Goal: Task Accomplishment & Management: Use online tool/utility

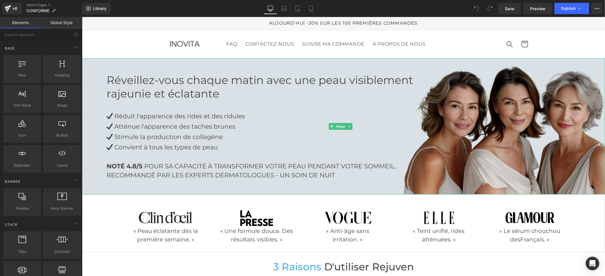
click at [261, 95] on img at bounding box center [343, 126] width 523 height 136
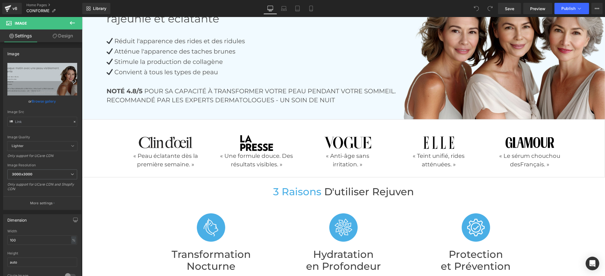
scroll to position [75, 0]
click at [102, 121] on icon at bounding box center [104, 123] width 4 height 4
click at [118, 122] on icon at bounding box center [119, 123] width 4 height 4
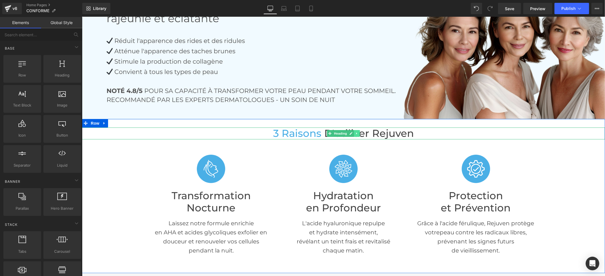
click at [355, 132] on icon at bounding box center [356, 133] width 3 height 3
click at [357, 132] on link at bounding box center [360, 133] width 6 height 7
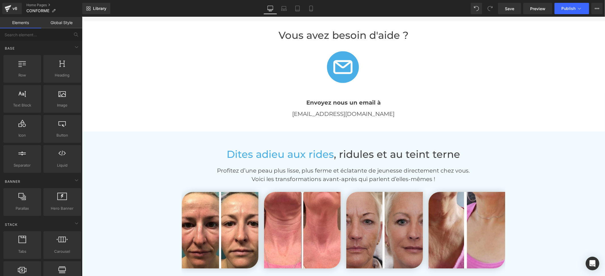
scroll to position [1248, 0]
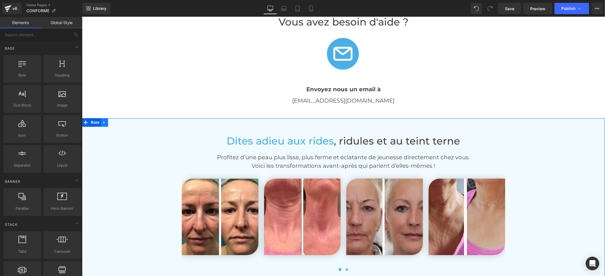
click at [102, 118] on link at bounding box center [103, 122] width 7 height 9
click at [117, 120] on icon at bounding box center [119, 122] width 4 height 4
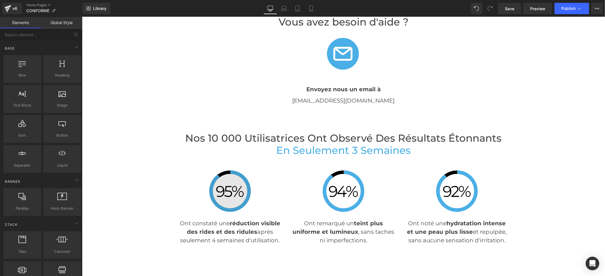
scroll to position [1285, 0]
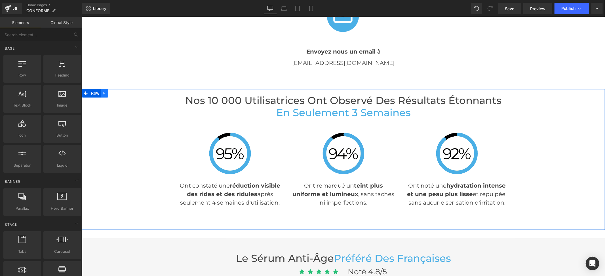
click at [102, 92] on icon at bounding box center [104, 93] width 4 height 4
click at [117, 92] on icon at bounding box center [119, 93] width 4 height 4
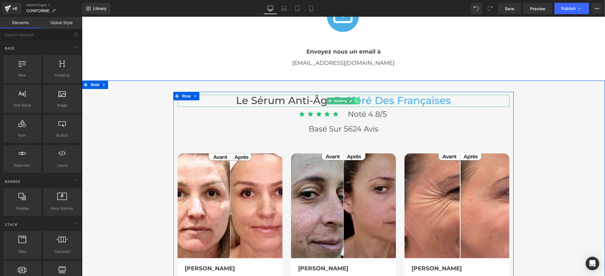
click at [355, 100] on icon at bounding box center [356, 100] width 3 height 3
click at [358, 100] on icon at bounding box center [359, 100] width 3 height 3
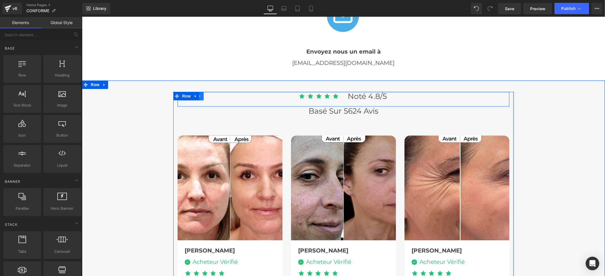
click at [199, 96] on icon at bounding box center [200, 96] width 4 height 4
click at [212, 94] on icon at bounding box center [214, 96] width 4 height 4
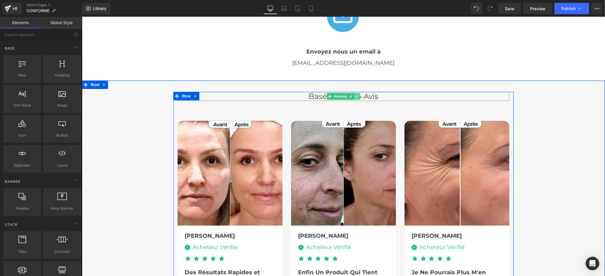
click at [355, 95] on icon at bounding box center [356, 95] width 3 height 3
click at [357, 96] on link at bounding box center [360, 96] width 6 height 7
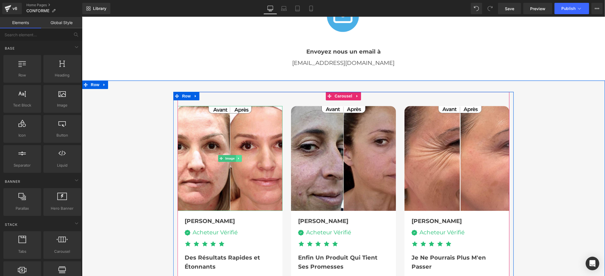
click at [238, 157] on icon at bounding box center [238, 158] width 1 height 2
click at [238, 157] on link at bounding box center [241, 158] width 6 height 7
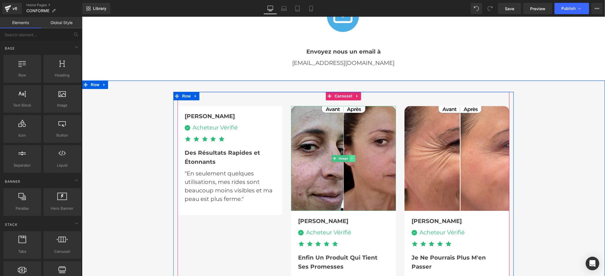
click at [350, 157] on icon at bounding box center [351, 158] width 3 height 3
click at [353, 158] on icon at bounding box center [354, 158] width 3 height 3
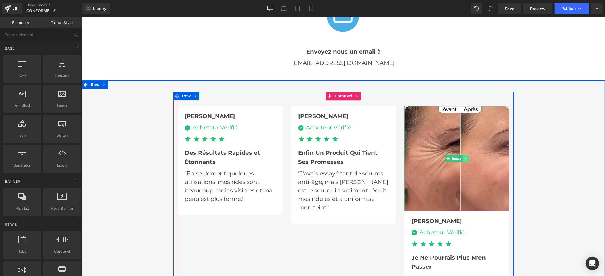
click at [462, 159] on link at bounding box center [465, 158] width 6 height 7
click at [467, 158] on icon at bounding box center [468, 158] width 3 height 3
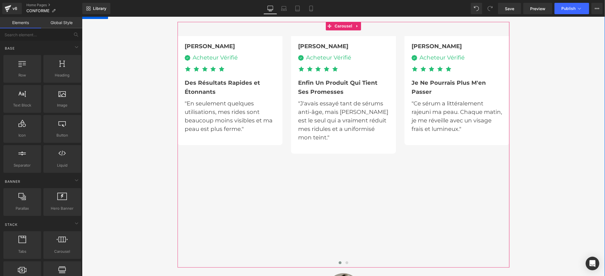
scroll to position [1361, 0]
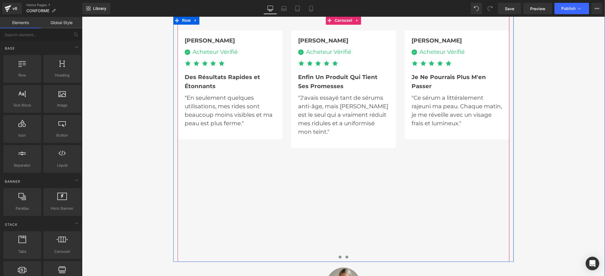
click at [345, 256] on span at bounding box center [346, 256] width 3 height 3
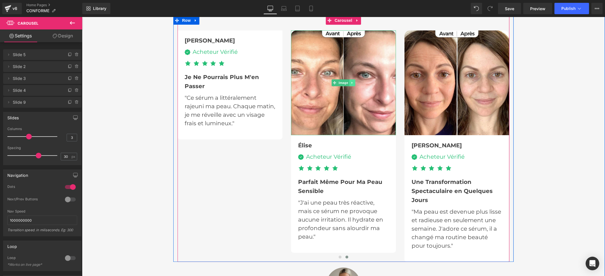
click at [350, 83] on icon at bounding box center [351, 82] width 3 height 3
click at [353, 82] on icon at bounding box center [354, 82] width 3 height 3
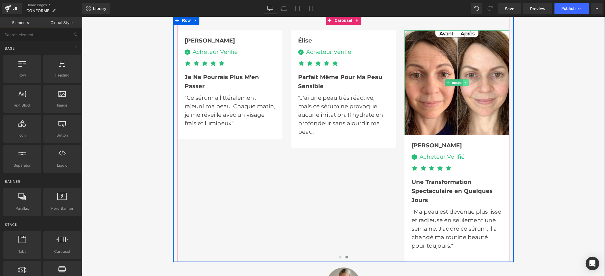
click at [464, 82] on icon at bounding box center [465, 82] width 3 height 3
click at [467, 83] on icon at bounding box center [468, 82] width 3 height 3
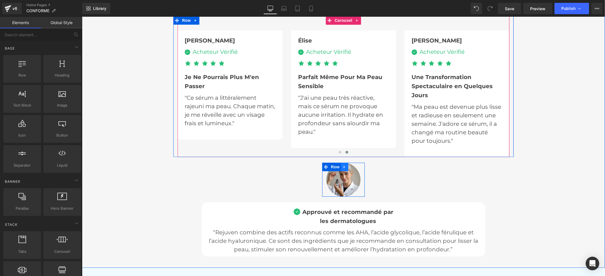
click at [342, 167] on icon at bounding box center [344, 167] width 4 height 4
click at [357, 166] on icon at bounding box center [359, 167] width 4 height 4
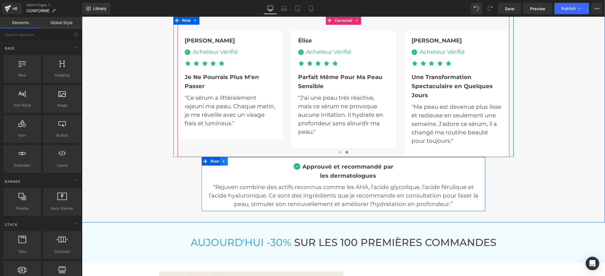
click at [223, 160] on icon at bounding box center [223, 161] width 1 height 3
click at [236, 159] on icon at bounding box center [238, 161] width 4 height 4
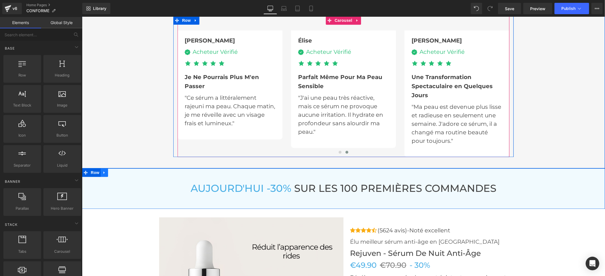
click at [103, 174] on link at bounding box center [103, 172] width 7 height 9
click at [117, 172] on icon at bounding box center [119, 172] width 4 height 4
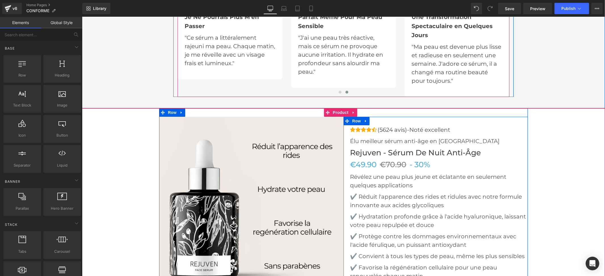
scroll to position [1436, 0]
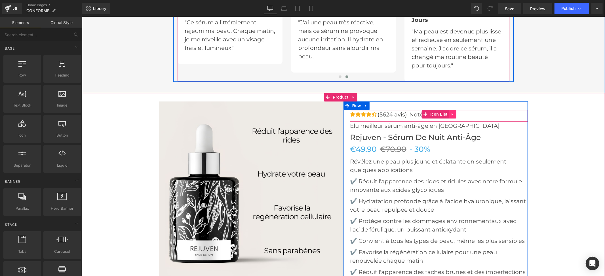
click at [451, 113] on icon at bounding box center [451, 114] width 1 height 3
click at [454, 113] on icon at bounding box center [456, 114] width 4 height 4
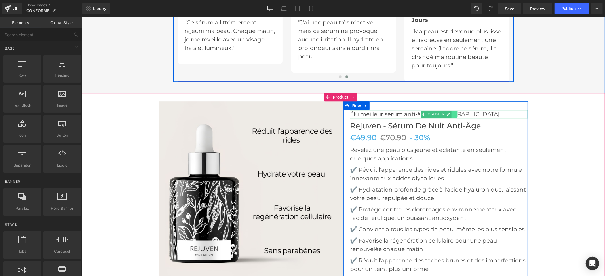
click at [452, 112] on icon at bounding box center [453, 113] width 3 height 3
click at [454, 113] on link at bounding box center [457, 114] width 6 height 7
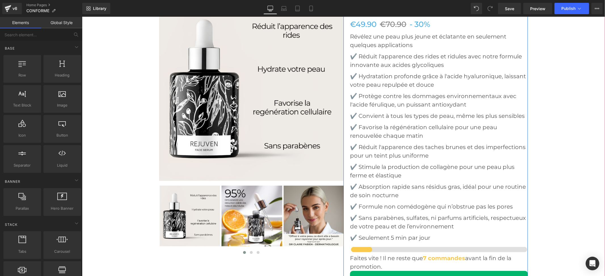
scroll to position [1626, 0]
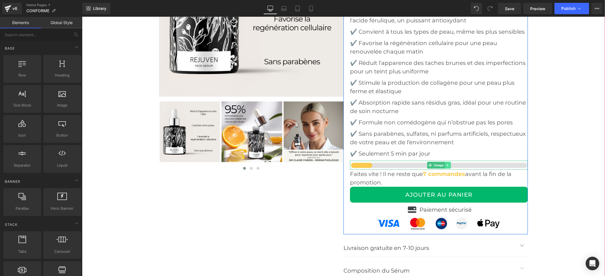
click at [446, 166] on icon at bounding box center [447, 164] width 3 height 3
click at [447, 166] on link at bounding box center [450, 165] width 6 height 7
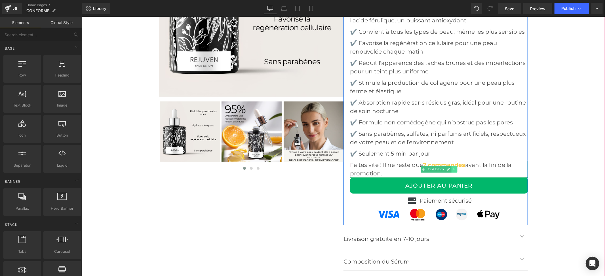
click at [452, 168] on icon at bounding box center [453, 168] width 3 height 3
click at [454, 168] on link at bounding box center [457, 169] width 6 height 7
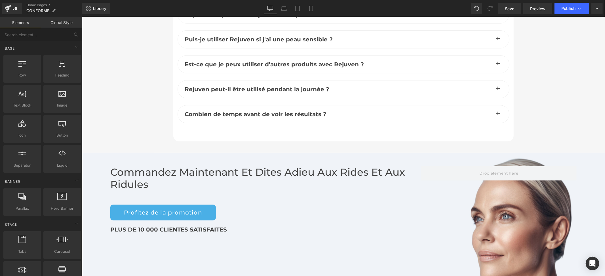
scroll to position [2042, 0]
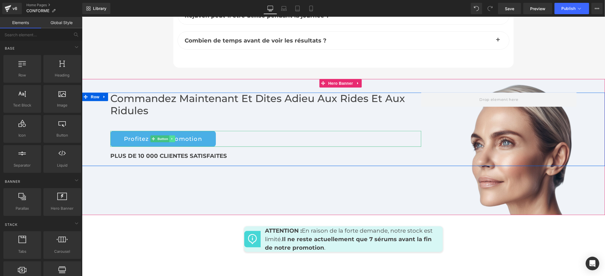
click at [170, 138] on icon at bounding box center [171, 138] width 3 height 3
click at [173, 138] on icon at bounding box center [174, 138] width 3 height 3
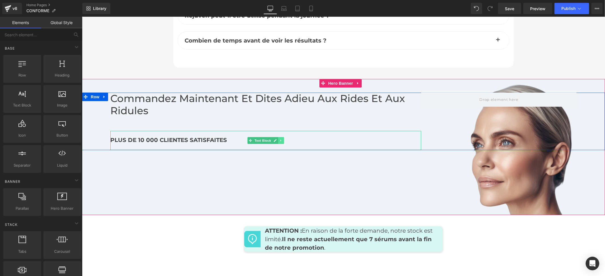
click at [279, 140] on icon at bounding box center [280, 140] width 3 height 3
click at [282, 141] on icon at bounding box center [283, 140] width 3 height 3
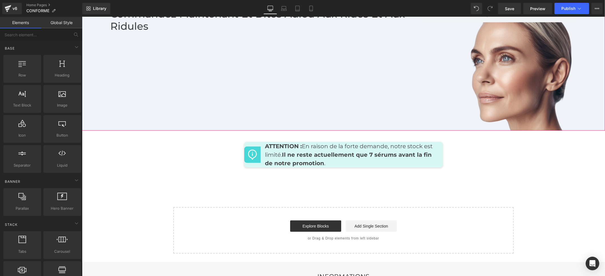
scroll to position [2155, 0]
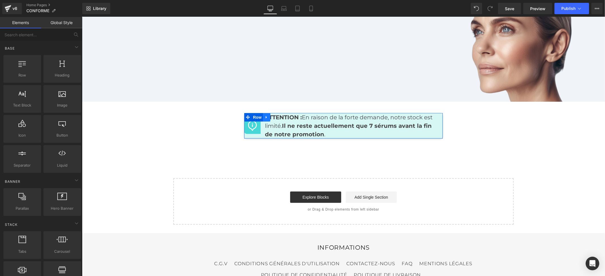
click at [264, 115] on icon at bounding box center [266, 117] width 4 height 4
click at [277, 116] on link at bounding box center [280, 117] width 7 height 9
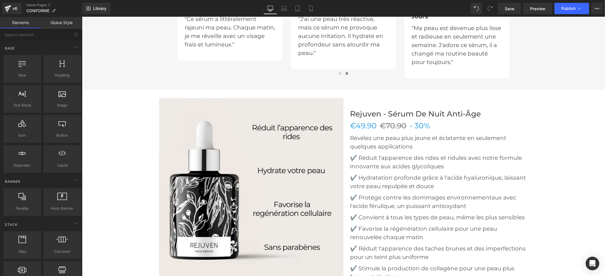
scroll to position [1436, 0]
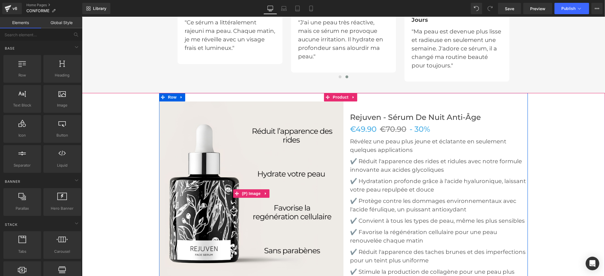
click at [291, 120] on img at bounding box center [251, 193] width 184 height 184
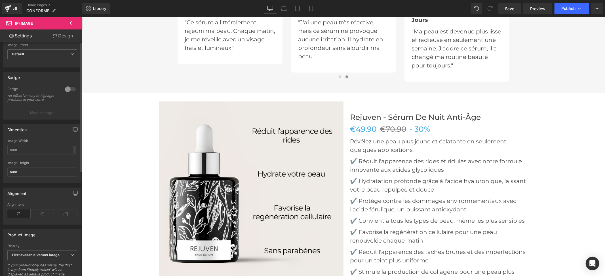
scroll to position [0, 0]
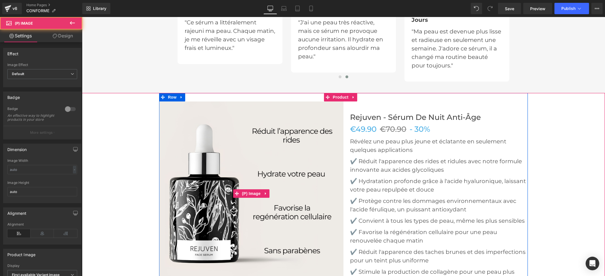
click at [274, 192] on img at bounding box center [251, 193] width 184 height 184
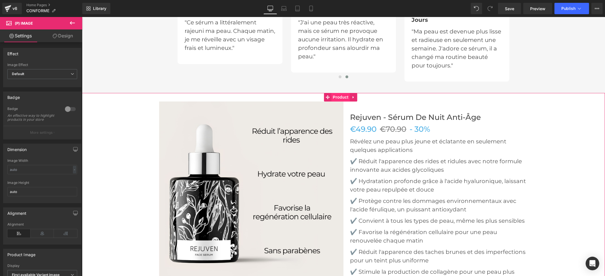
click at [336, 98] on span "Product" at bounding box center [340, 97] width 18 height 9
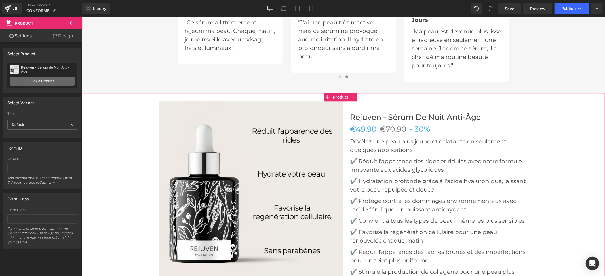
click at [51, 82] on link "Pick a Product" at bounding box center [42, 81] width 65 height 9
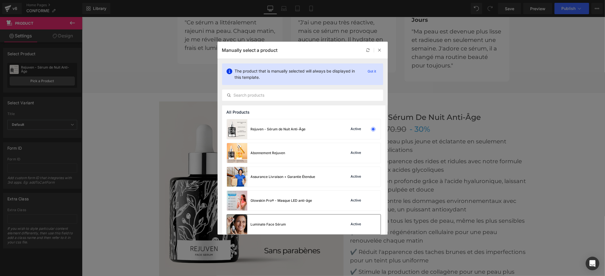
scroll to position [100, 0]
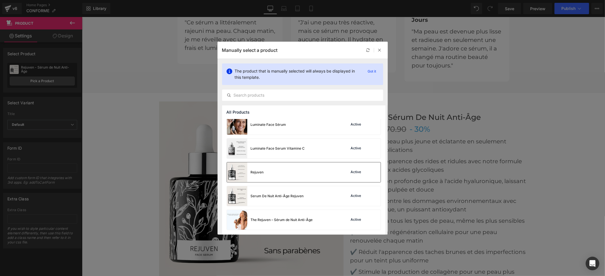
click at [272, 172] on div "Rejuven Active" at bounding box center [304, 172] width 154 height 20
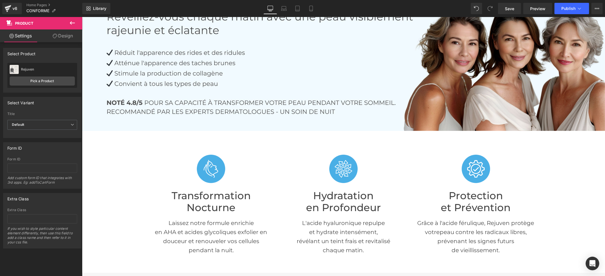
scroll to position [0, 0]
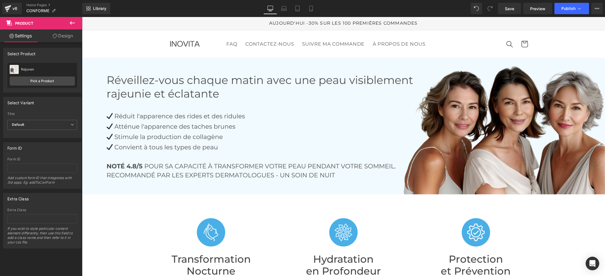
drag, startPoint x: 599, startPoint y: 125, endPoint x: 681, endPoint y: 32, distance: 124.2
click at [348, 127] on icon at bounding box center [349, 125] width 3 height 3
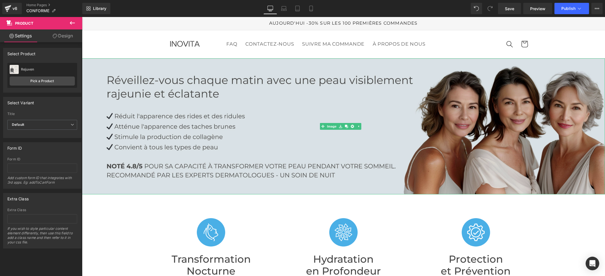
click at [271, 122] on img at bounding box center [343, 126] width 523 height 136
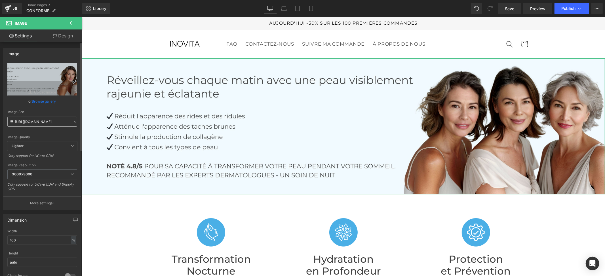
click at [39, 120] on input "[URL][DOMAIN_NAME]" at bounding box center [42, 122] width 70 height 10
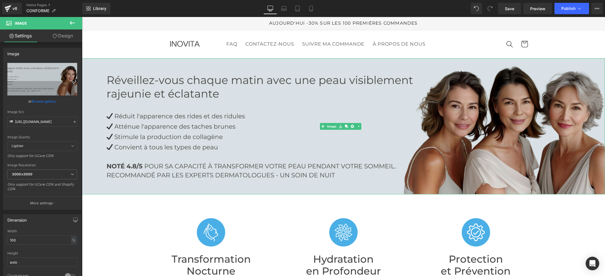
scroll to position [0, 109]
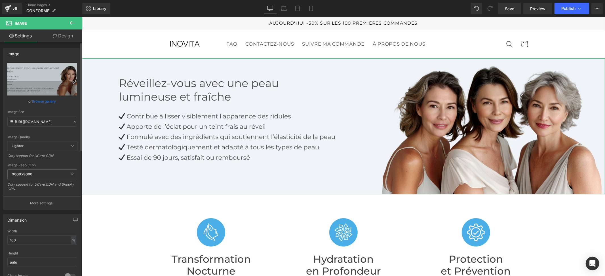
click at [68, 109] on div "Image Quality Lighter Lightest Lighter Lighter Lightest Only support for UCare …" at bounding box center [42, 102] width 70 height 79
click at [285, 10] on icon at bounding box center [284, 9] width 6 height 6
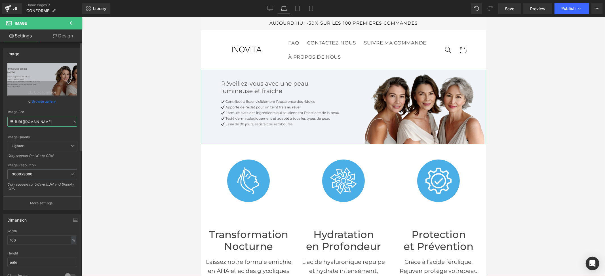
click at [54, 119] on input "[URL][DOMAIN_NAME]" at bounding box center [42, 122] width 70 height 10
paste input "text"
type input "[URL][DOMAIN_NAME]"
click at [69, 110] on div "Image Src" at bounding box center [42, 112] width 70 height 4
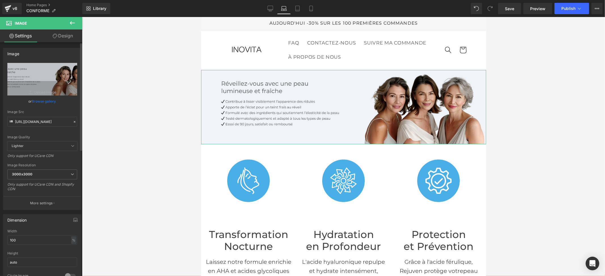
scroll to position [0, 0]
click at [296, 9] on icon at bounding box center [298, 9] width 6 height 6
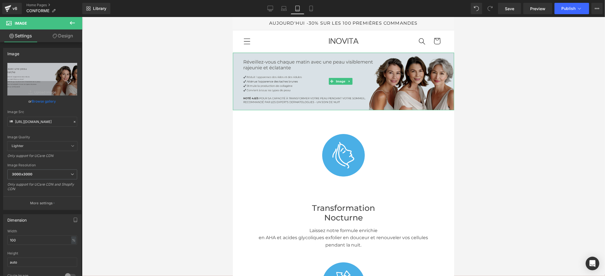
click at [263, 76] on img at bounding box center [343, 81] width 221 height 58
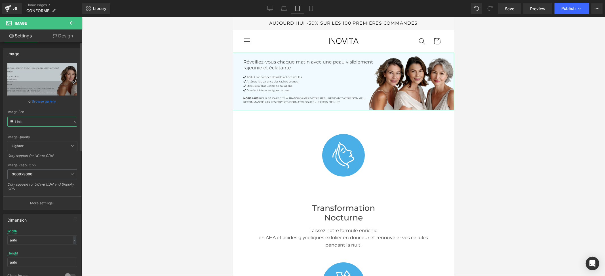
click at [49, 120] on input "text" at bounding box center [42, 122] width 70 height 10
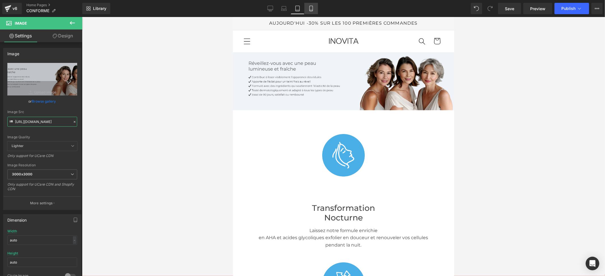
type input "[URL][DOMAIN_NAME]"
click at [313, 11] on icon at bounding box center [311, 9] width 6 height 6
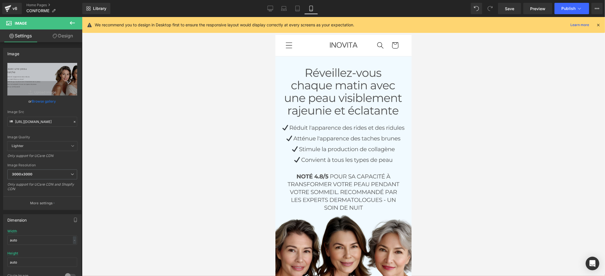
scroll to position [0, 0]
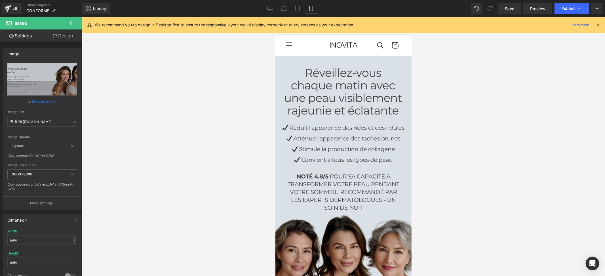
click at [312, 90] on img at bounding box center [343, 192] width 136 height 272
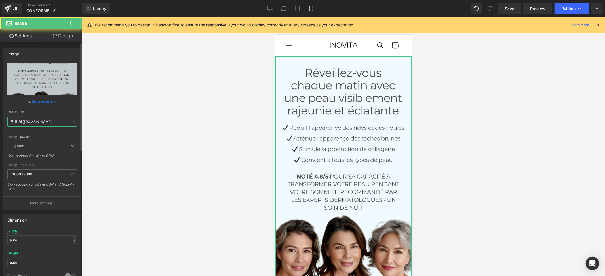
click at [43, 123] on input "[URL][DOMAIN_NAME]" at bounding box center [42, 122] width 70 height 10
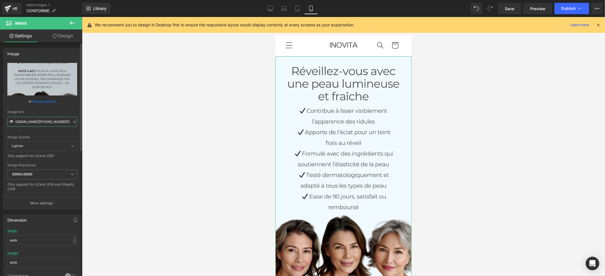
type input "[URL][DOMAIN_NAME][PHONE_NUMBER]"
click at [69, 111] on div "Image Src" at bounding box center [42, 112] width 70 height 4
click at [272, 7] on icon at bounding box center [270, 9] width 6 height 6
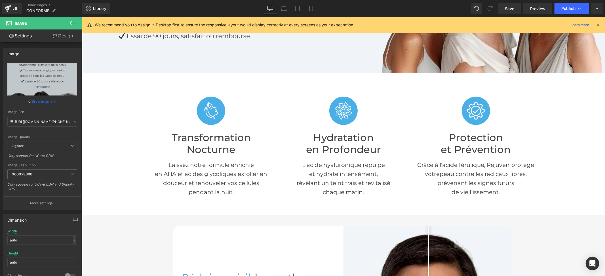
scroll to position [113, 0]
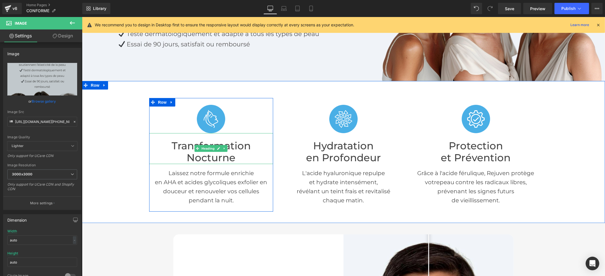
drag, startPoint x: 207, startPoint y: 149, endPoint x: 255, endPoint y: 166, distance: 51.7
click at [207, 149] on span "Heading" at bounding box center [207, 148] width 15 height 7
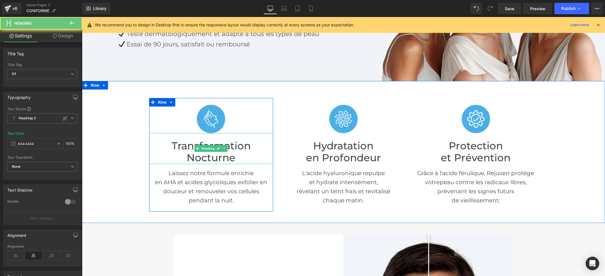
click at [254, 157] on h1 "Nocturne" at bounding box center [211, 158] width 124 height 12
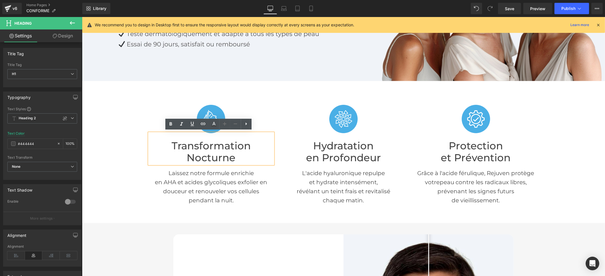
click at [243, 155] on h1 "Nocturne" at bounding box center [211, 158] width 124 height 12
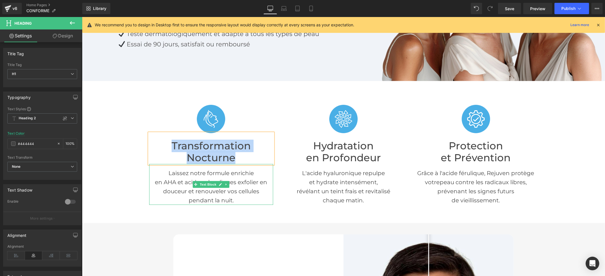
copy div "Transformation Nocturne"
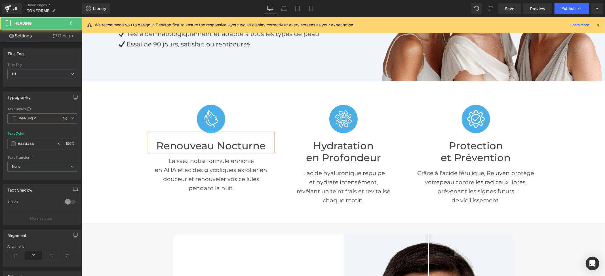
click at [216, 141] on h1 "Renouveau Nocturne" at bounding box center [211, 146] width 124 height 12
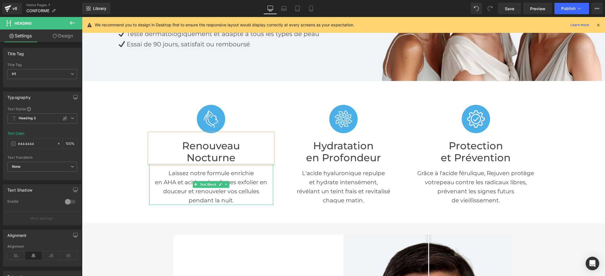
click at [245, 180] on p "en AHA et acides glycoliques exfolier en douceur et renouveler vos cellules" at bounding box center [211, 187] width 124 height 18
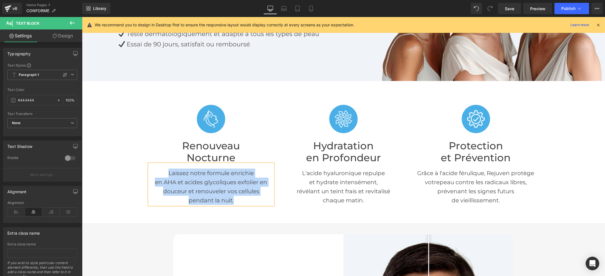
copy div "Laissez notre formule enrichie en AHA et acides glycoliques exfolier en douceur…"
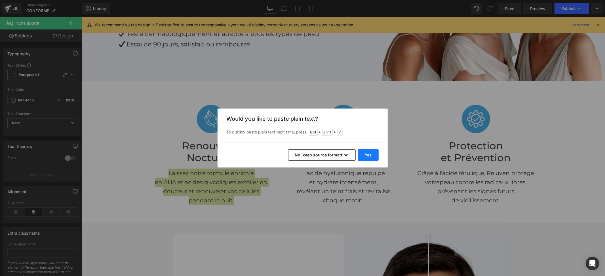
click at [364, 153] on button "Yes" at bounding box center [368, 154] width 21 height 11
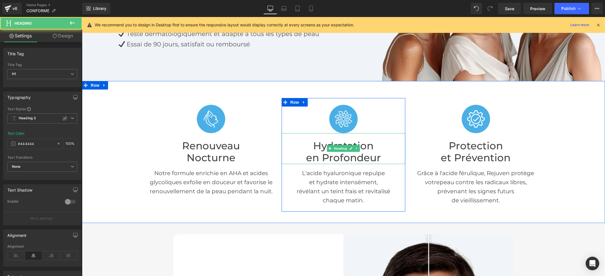
click at [337, 153] on font "en Profondeur" at bounding box center [343, 157] width 75 height 12
click at [337, 156] on font "en Profondeur" at bounding box center [343, 157] width 75 height 12
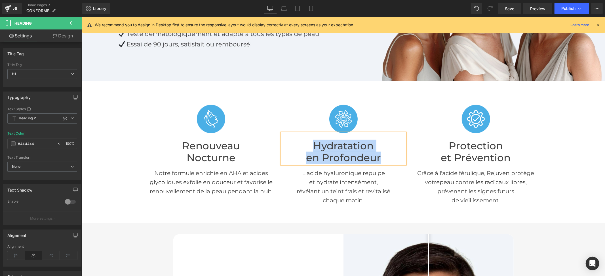
copy div "Hydratation en Profondeur"
paste div
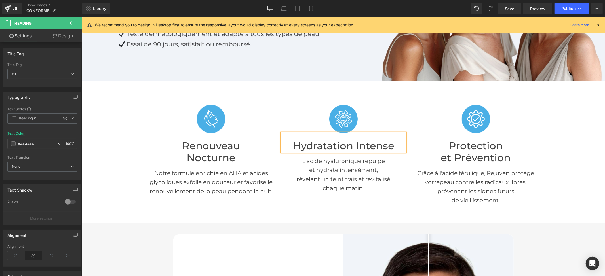
click at [353, 143] on h1 "Hydratation Intense" at bounding box center [343, 146] width 124 height 12
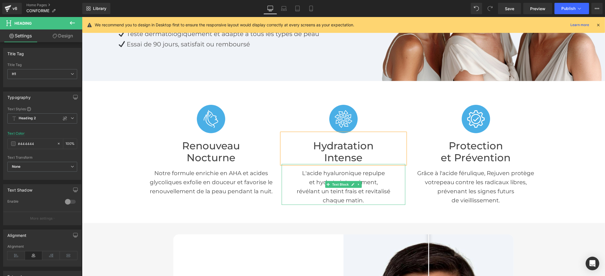
click at [377, 188] on p "révélant un teint frais et revitalisé" at bounding box center [343, 191] width 124 height 9
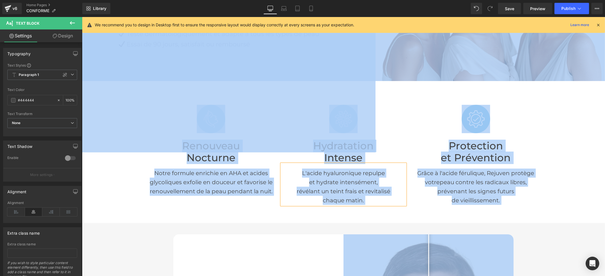
copy body "□ LOREMI DOLORSI Ametcon ad elitse do eiusmod Tempo incidi utl etdo Magnaaliq e…"
click at [330, 181] on p "et hydrate intensément," at bounding box center [343, 182] width 124 height 9
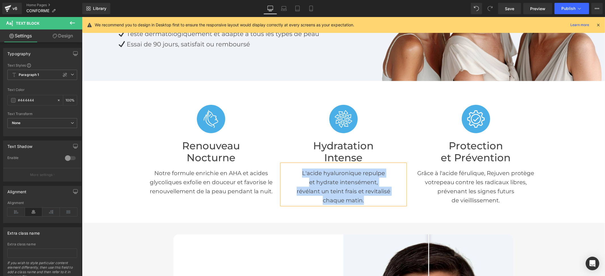
copy div "L'acide hyaluronique repulpe et hydrate intensément, révélant un teint frais et…"
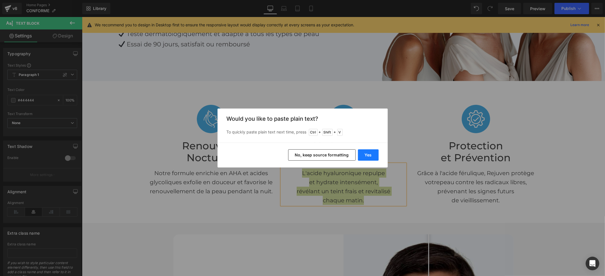
click at [369, 156] on button "Yes" at bounding box center [368, 154] width 21 height 11
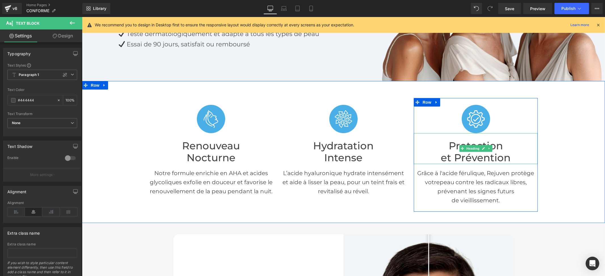
click at [474, 158] on font "et Prévention" at bounding box center [476, 157] width 70 height 12
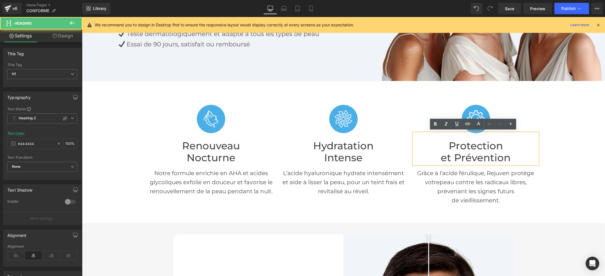
click at [473, 158] on font "et Prévention" at bounding box center [476, 157] width 70 height 12
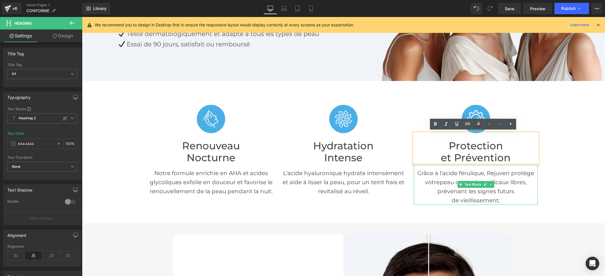
click at [443, 169] on p "Grâce à l'acide férulique, Rejuven protège votre peau contre les radicaux libre…" at bounding box center [475, 181] width 124 height 27
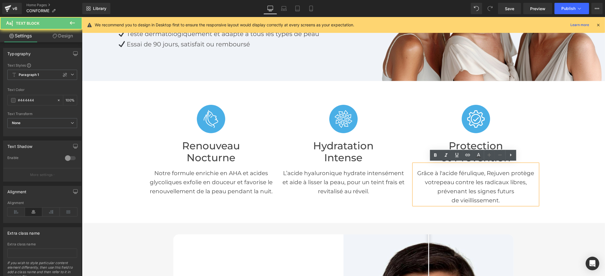
click at [440, 172] on p "Grâce à l'acide férulique, Rejuven protège votre peau contre les radicaux libre…" at bounding box center [475, 181] width 124 height 27
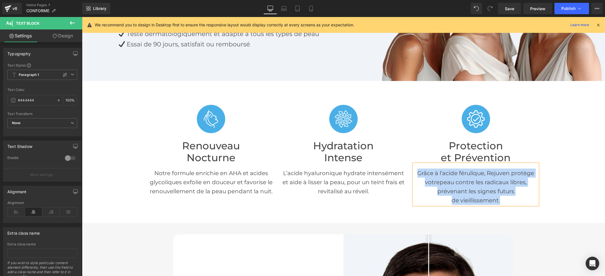
copy div "Grâce à l'acide férulique, Rejuven protège votre peau contre les radicaux libre…"
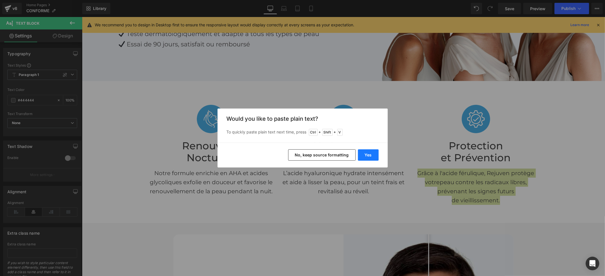
click at [373, 157] on button "Yes" at bounding box center [368, 154] width 21 height 11
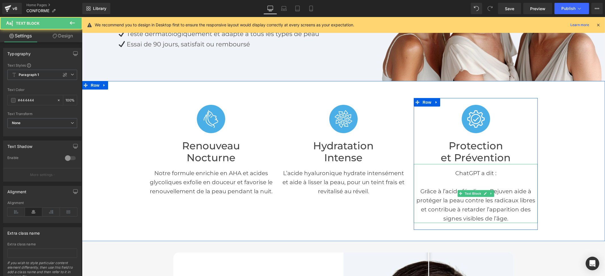
click at [497, 176] on p "ChatGPT a dit :" at bounding box center [475, 172] width 124 height 9
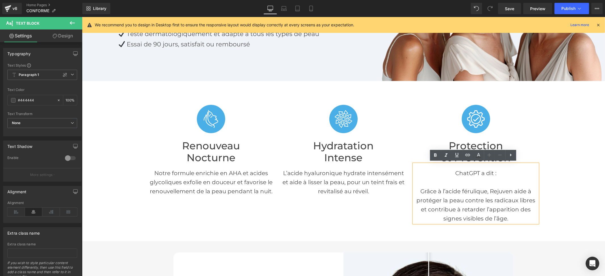
drag, startPoint x: 496, startPoint y: 181, endPoint x: 450, endPoint y: 177, distance: 45.5
click at [450, 178] on p at bounding box center [475, 182] width 124 height 9
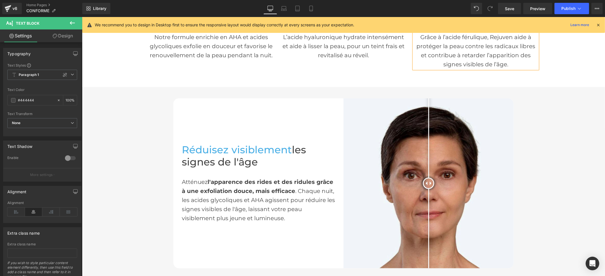
scroll to position [265, 0]
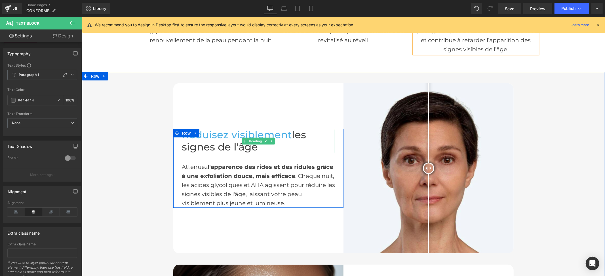
click at [221, 139] on span "Réduisez visiblement" at bounding box center [236, 134] width 110 height 12
click at [222, 133] on span "Réduisez visiblement" at bounding box center [236, 134] width 110 height 12
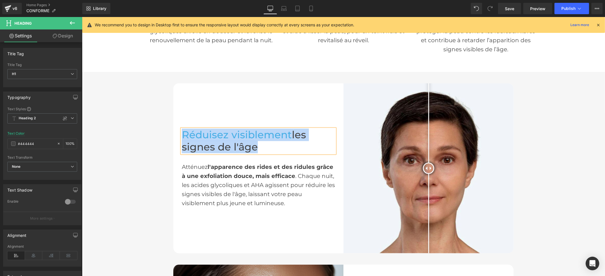
copy h1 "Réduisez visiblement les signes de l'âge"
click at [274, 132] on span "Réduisez visiblement" at bounding box center [236, 134] width 110 height 12
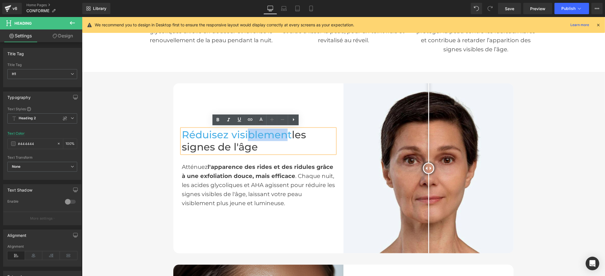
drag, startPoint x: 285, startPoint y: 133, endPoint x: 247, endPoint y: 133, distance: 38.6
click at [247, 133] on span "Réduisez visiblement" at bounding box center [236, 134] width 110 height 12
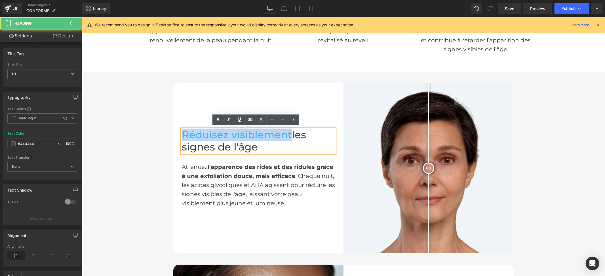
drag, startPoint x: 287, startPoint y: 133, endPoint x: 179, endPoint y: 133, distance: 107.7
click at [181, 133] on span "Réduisez visiblement" at bounding box center [236, 134] width 110 height 12
paste div
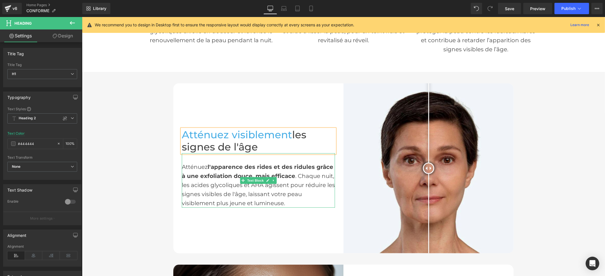
click at [203, 170] on div "Atténuez l'apparence des rides et des ridules grâce à une exfoliation douce, ma…" at bounding box center [257, 180] width 153 height 54
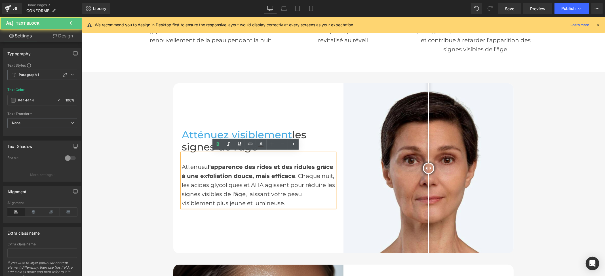
click at [204, 168] on div "Atténuez l'apparence des rides et des ridules grâce à une exfoliation douce, ma…" at bounding box center [257, 180] width 153 height 54
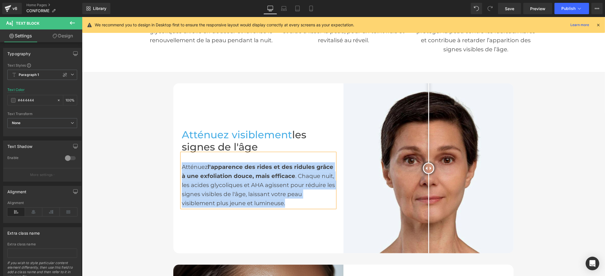
copy div "Atténuez l'apparence des rides et des ridules grâce à une exfoliation douce, ma…"
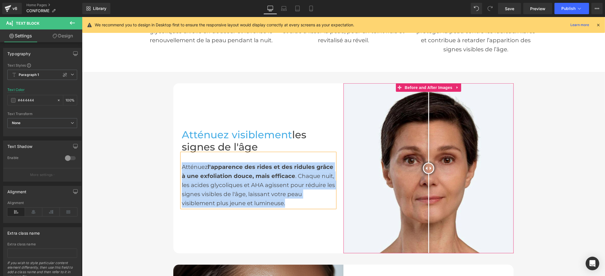
paste div
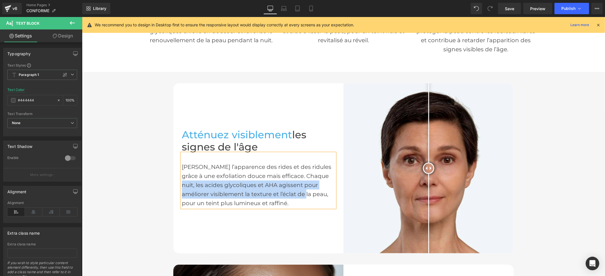
drag, startPoint x: 307, startPoint y: 172, endPoint x: 295, endPoint y: 190, distance: 21.4
click at [295, 190] on div "[PERSON_NAME] l’apparence des rides et des ridules grâce à une exfoliation douc…" at bounding box center [257, 180] width 153 height 54
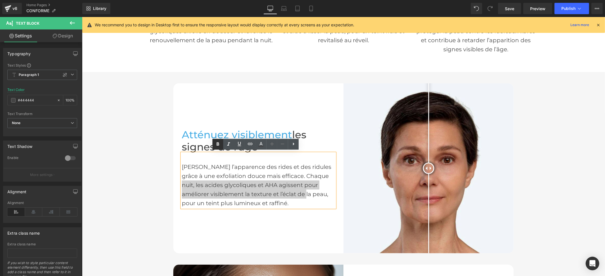
click at [218, 145] on icon at bounding box center [217, 144] width 7 height 7
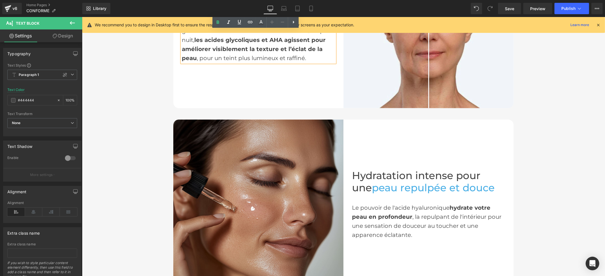
scroll to position [416, 0]
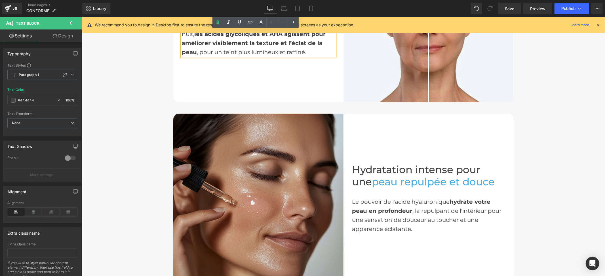
click at [390, 176] on span "peau repulpée et douce" at bounding box center [432, 182] width 123 height 12
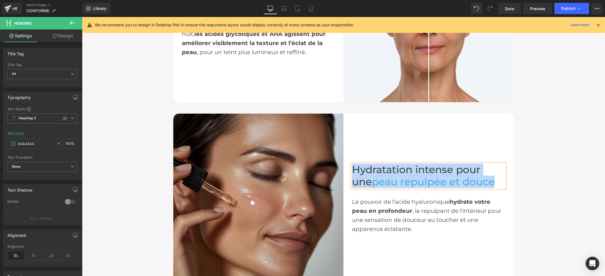
copy h1 "Hydratation intense pour une peau repulpée et douce"
click at [382, 181] on span "peau repulpée et douce" at bounding box center [432, 182] width 123 height 12
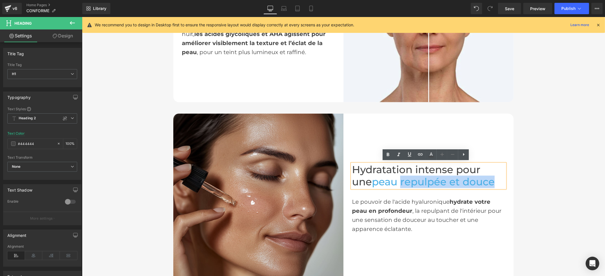
drag, startPoint x: 377, startPoint y: 179, endPoint x: 473, endPoint y: 179, distance: 95.8
click at [473, 179] on h1 "Hydratation intense pour une peau repulpée et douce" at bounding box center [428, 176] width 153 height 24
paste div
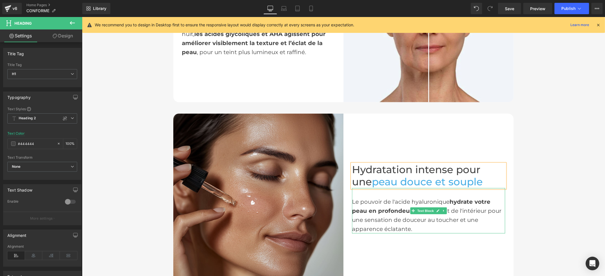
click at [390, 207] on strong "hydrate votre peau en profondeur" at bounding box center [421, 206] width 138 height 16
click at [388, 207] on strong "hydrate votre peau en profondeur" at bounding box center [421, 206] width 138 height 16
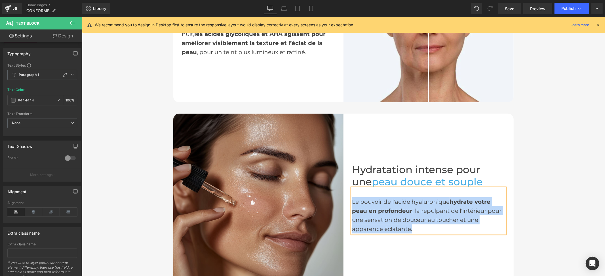
paste div
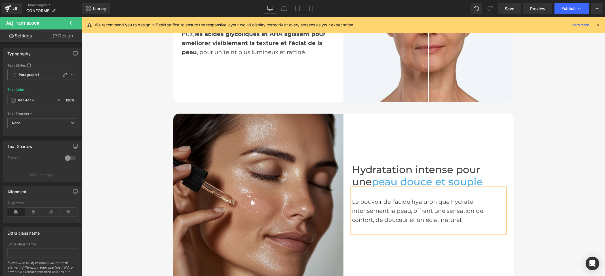
scroll to position [420, 0]
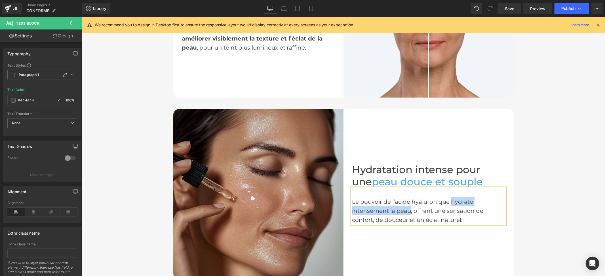
drag, startPoint x: 447, startPoint y: 199, endPoint x: 406, endPoint y: 210, distance: 42.6
click at [406, 210] on div "Le pouvoir de l’acide hyaluronique hydrate intensément la peau, offrant une sen…" at bounding box center [428, 210] width 153 height 27
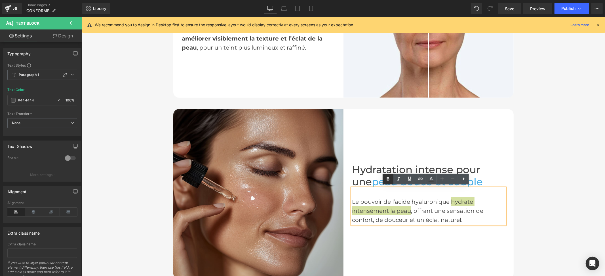
click at [386, 179] on icon at bounding box center [387, 179] width 7 height 7
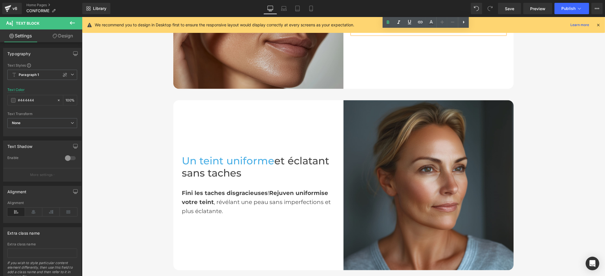
scroll to position [647, 0]
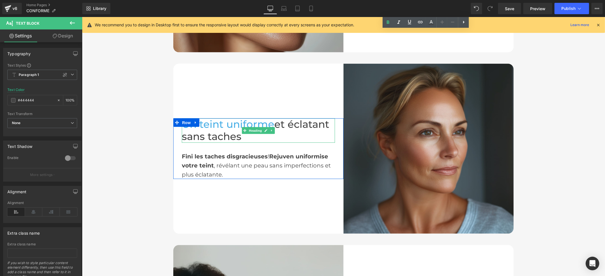
click at [251, 123] on span "Un teint uniforme" at bounding box center [227, 124] width 92 height 12
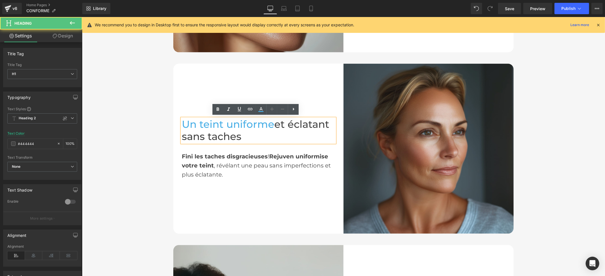
click at [252, 120] on span "Un teint uniforme" at bounding box center [227, 124] width 92 height 12
click at [226, 122] on span "Un teint uniforme" at bounding box center [227, 124] width 92 height 12
drag, startPoint x: 226, startPoint y: 122, endPoint x: 239, endPoint y: 134, distance: 17.7
click at [239, 134] on h1 "Un teint uniforme et éclatant sans taches" at bounding box center [257, 130] width 153 height 24
paste div
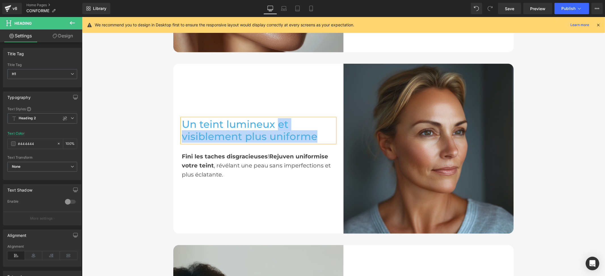
drag, startPoint x: 275, startPoint y: 123, endPoint x: 320, endPoint y: 134, distance: 46.2
click at [320, 134] on h1 "Un teint lumineux et visiblement plus uniforme" at bounding box center [257, 130] width 153 height 24
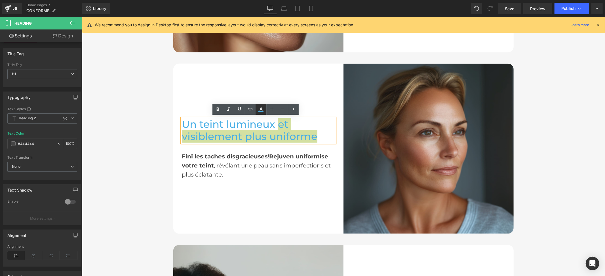
click at [259, 108] on icon at bounding box center [260, 109] width 7 height 7
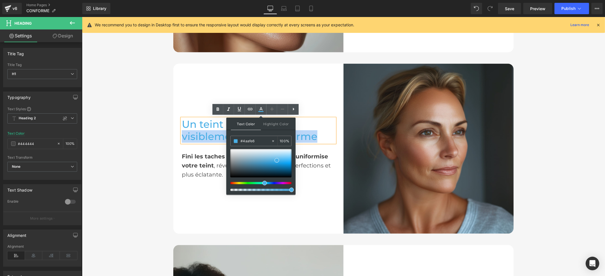
click at [210, 136] on span "Un teint lumineux et visiblement plus uniforme" at bounding box center [249, 130] width 136 height 24
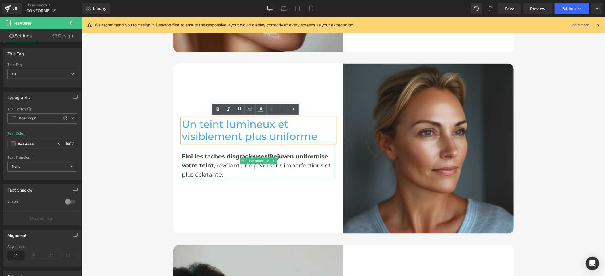
click at [301, 166] on div "Fini les taches disgracieuses ! Rejuven uniformise votre teint , révélant une p…" at bounding box center [257, 161] width 153 height 36
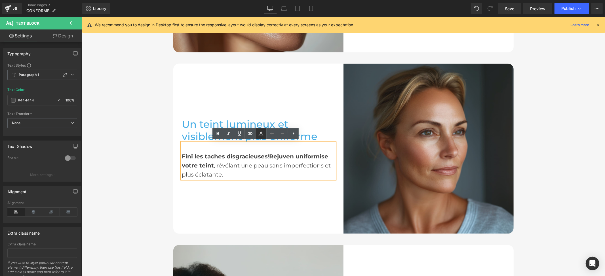
click at [262, 136] on icon at bounding box center [260, 136] width 5 height 1
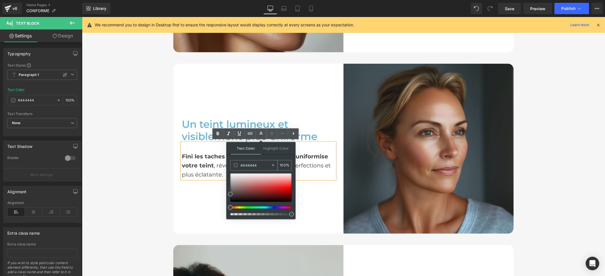
drag, startPoint x: 260, startPoint y: 162, endPoint x: 236, endPoint y: 163, distance: 24.4
click at [236, 163] on div "#4aafe6" at bounding box center [251, 165] width 41 height 10
click at [334, 120] on div "Un teint lumineux et visiblement plus uniforme Heading Fini les taches disgraci…" at bounding box center [258, 148] width 170 height 60
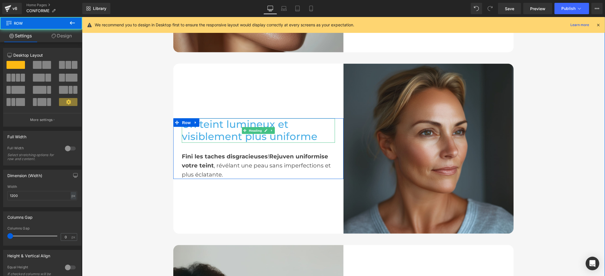
click at [274, 121] on span "Un teint lumineux et visiblement plus uniforme" at bounding box center [249, 130] width 136 height 24
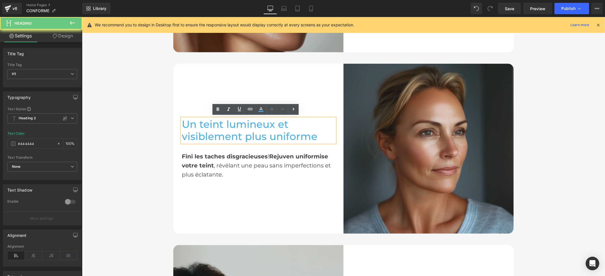
click at [274, 121] on span "Un teint lumineux et visiblement plus uniforme" at bounding box center [249, 130] width 136 height 24
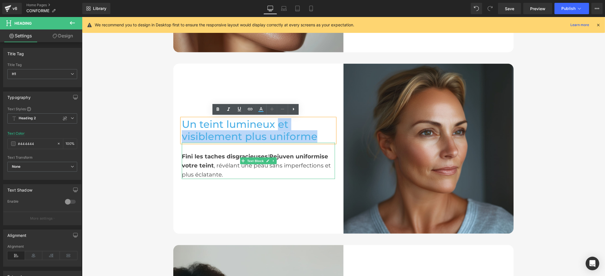
drag, startPoint x: 274, startPoint y: 121, endPoint x: 321, endPoint y: 150, distance: 55.1
click at [321, 150] on div "Un teint lumineux et visiblement plus uniforme Heading Fini les taches disgraci…" at bounding box center [257, 148] width 153 height 60
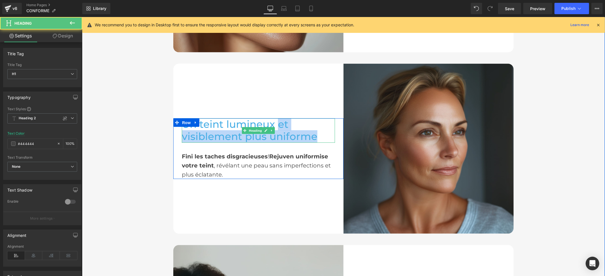
click at [283, 132] on span "Un teint lumineux et visiblement plus uniforme" at bounding box center [249, 130] width 136 height 24
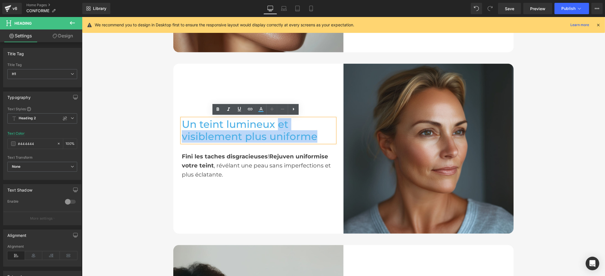
drag, startPoint x: 314, startPoint y: 135, endPoint x: 276, endPoint y: 120, distance: 40.9
click at [276, 120] on h1 "Un teint lumineux et visiblement plus uniforme" at bounding box center [257, 130] width 153 height 24
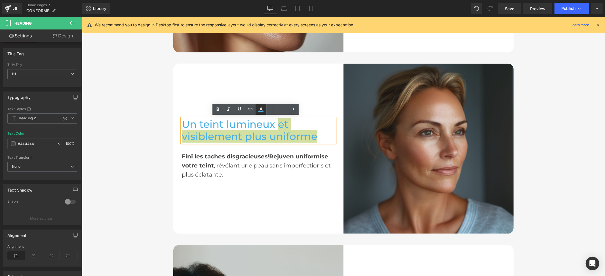
click at [255, 109] on link at bounding box center [260, 109] width 11 height 11
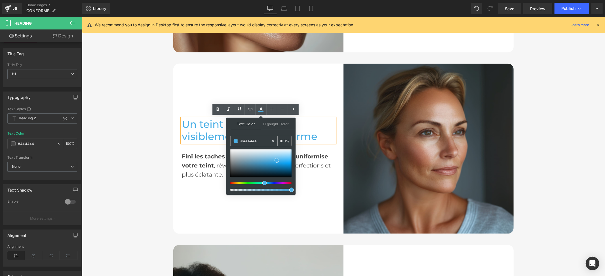
drag, startPoint x: 257, startPoint y: 140, endPoint x: 231, endPoint y: 140, distance: 26.9
click at [231, 140] on div "#444444" at bounding box center [251, 141] width 41 height 10
paste input "44444"
type input "#444444"
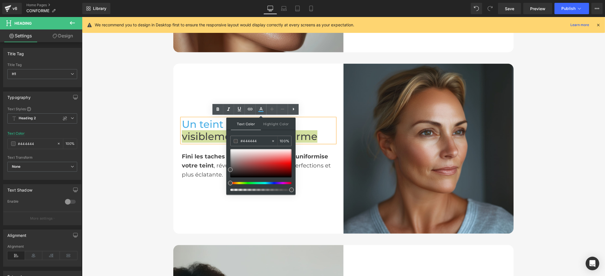
click at [285, 133] on div "Text Color Highlight Color #333333 #444444 100 % none 0 %" at bounding box center [260, 156] width 69 height 77
click at [343, 105] on div at bounding box center [343, 149] width 1 height 170
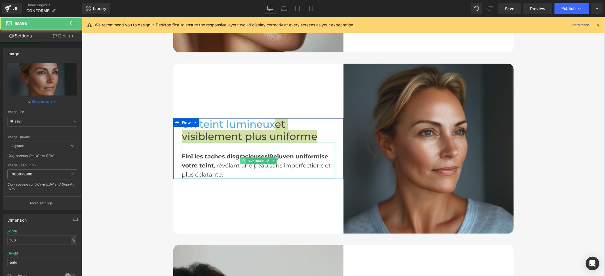
click at [241, 160] on icon at bounding box center [242, 160] width 3 height 3
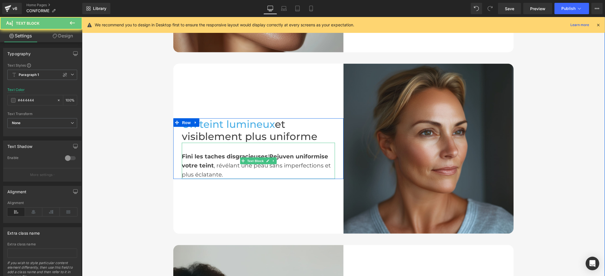
click at [219, 159] on div "Fini les taches disgracieuses ! Rejuven uniformise votre teint , révélant une p…" at bounding box center [257, 161] width 153 height 36
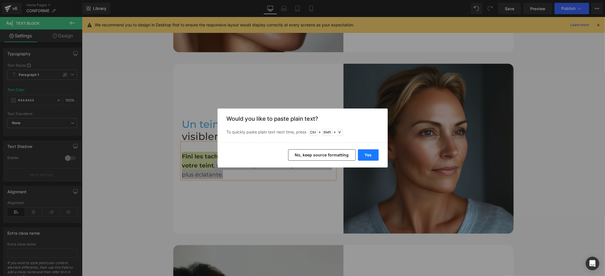
click at [364, 151] on button "Yes" at bounding box center [368, 154] width 21 height 11
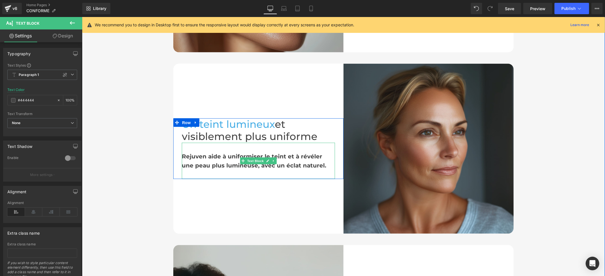
click at [281, 153] on span "Rejuven aide à uniformiser le teint et à révéler une peau plus lumineuse, avec …" at bounding box center [253, 161] width 144 height 16
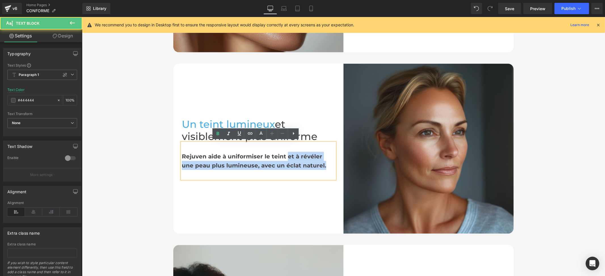
drag, startPoint x: 282, startPoint y: 153, endPoint x: 307, endPoint y: 162, distance: 26.6
click at [307, 162] on div "Rejuven aide à uniformiser le teint et à révéler une peau plus lumineuse, avec …" at bounding box center [257, 161] width 153 height 36
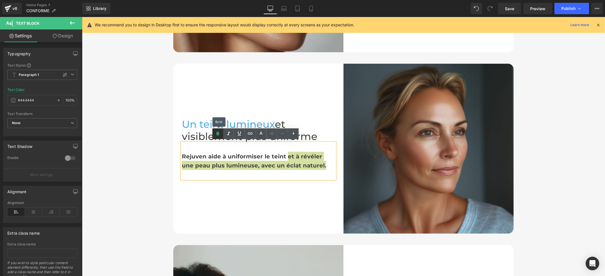
click at [218, 133] on icon at bounding box center [217, 133] width 7 height 7
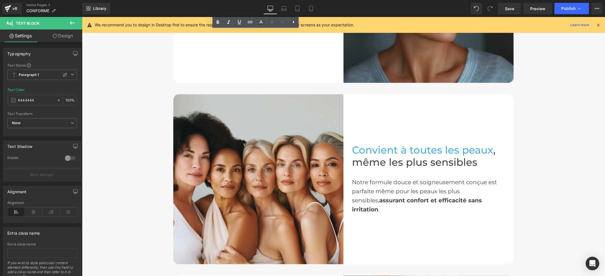
scroll to position [798, 0]
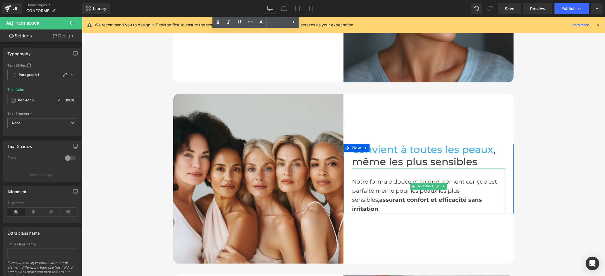
click at [378, 185] on div "Notre formule douce et soigneusement conçue est parfaite même pour les peaux le…" at bounding box center [428, 195] width 153 height 36
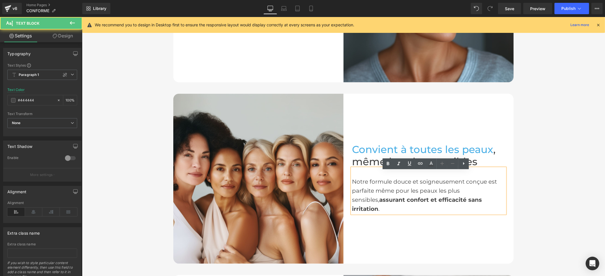
click at [373, 186] on div "Notre formule douce et soigneusement conçue est parfaite même pour les peaux le…" at bounding box center [428, 195] width 153 height 36
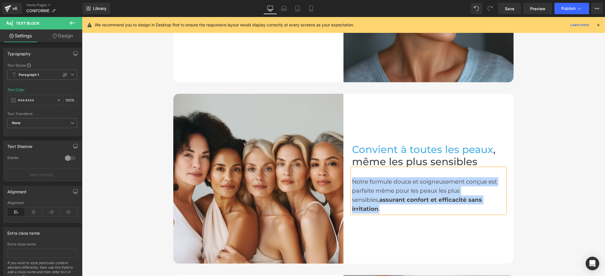
paste div
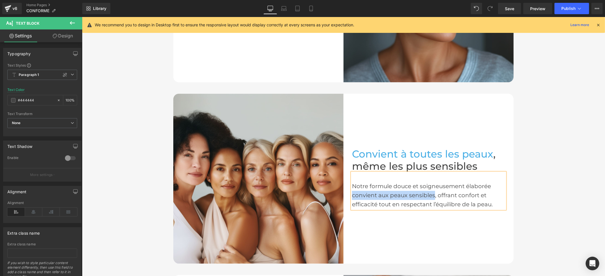
drag, startPoint x: 348, startPoint y: 193, endPoint x: 431, endPoint y: 193, distance: 82.5
click at [431, 193] on div "Notre formule douce et soigneusement élaborée convient aux peaux sensibles, off…" at bounding box center [428, 195] width 153 height 27
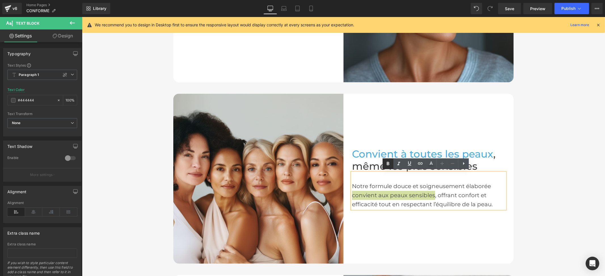
click at [388, 163] on icon at bounding box center [387, 163] width 7 height 7
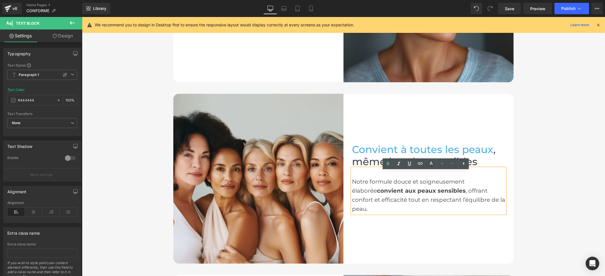
click at [384, 237] on div "Convient à toutes les peaux , même les plus sensibles Heading Notre formule dou…" at bounding box center [428, 179] width 170 height 170
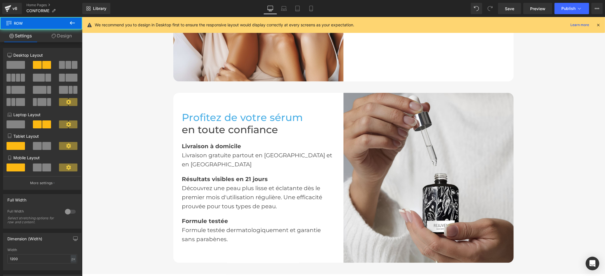
scroll to position [987, 0]
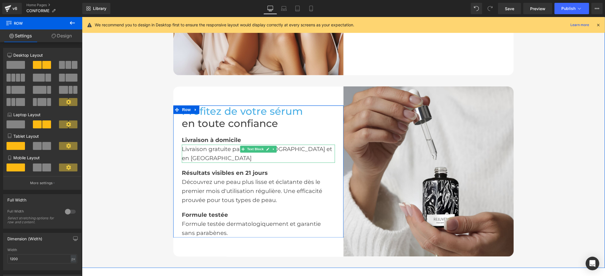
click at [228, 149] on div "Livraison gratuite partout en [GEOGRAPHIC_DATA] et en [GEOGRAPHIC_DATA]" at bounding box center [257, 153] width 153 height 18
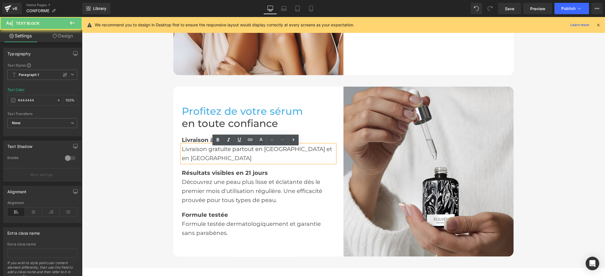
click at [227, 152] on div "Livraison gratuite partout en [GEOGRAPHIC_DATA] et en [GEOGRAPHIC_DATA]" at bounding box center [257, 153] width 153 height 18
drag, startPoint x: 227, startPoint y: 152, endPoint x: 207, endPoint y: 150, distance: 20.8
click at [207, 150] on div "Livraison gratuite partout en [GEOGRAPHIC_DATA] et en [GEOGRAPHIC_DATA]" at bounding box center [257, 153] width 153 height 18
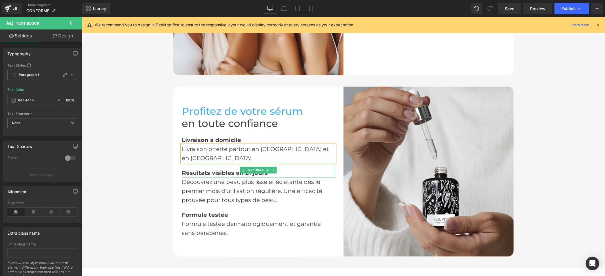
click at [220, 169] on b "Résultats visibles en 21 jours" at bounding box center [224, 172] width 86 height 7
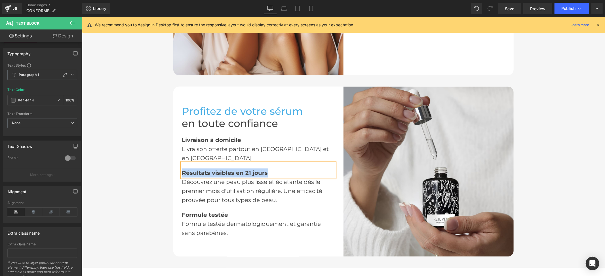
paste div
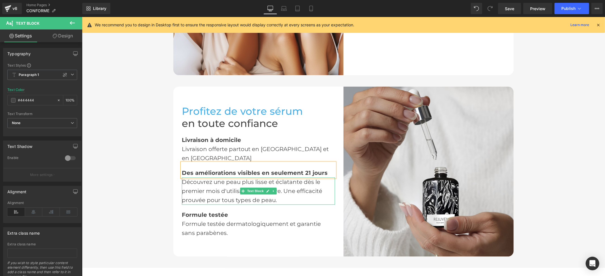
click at [199, 179] on div "Découvrez une peau plus lisse et éclatante dès le premier mois d'utilisation ré…" at bounding box center [257, 190] width 153 height 27
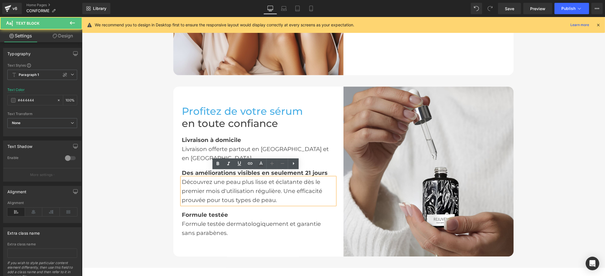
click at [199, 184] on div "Découvrez une peau plus lisse et éclatante dès le premier mois d'utilisation ré…" at bounding box center [257, 190] width 153 height 27
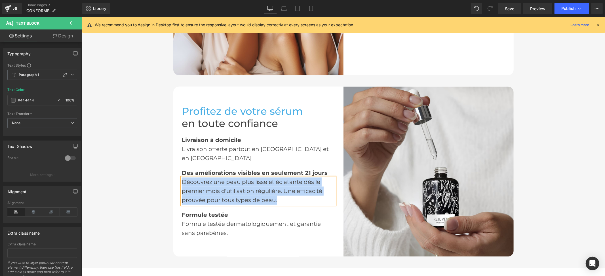
click at [269, 240] on div "Profitez de votre sérum en toute confiance Heading Livraison à domicile Text Bl…" at bounding box center [258, 171] width 170 height 170
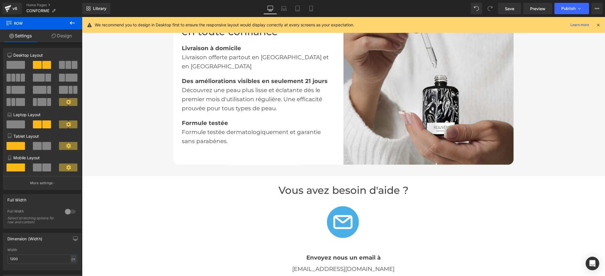
scroll to position [1101, 0]
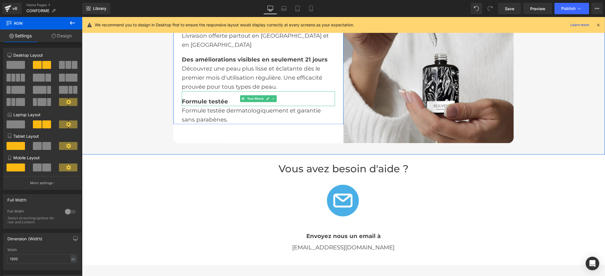
click at [198, 98] on b "Formule testée" at bounding box center [204, 101] width 46 height 7
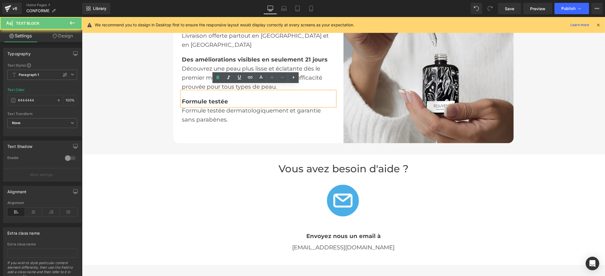
click at [198, 98] on b "Formule testée" at bounding box center [204, 101] width 46 height 7
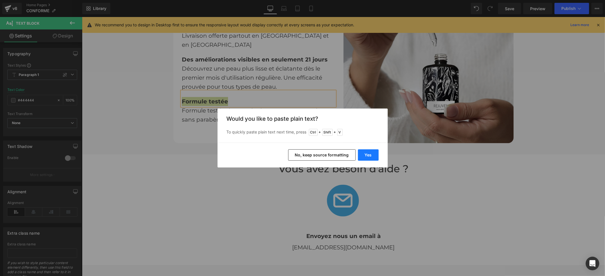
click at [369, 155] on button "Yes" at bounding box center [368, 154] width 21 height 11
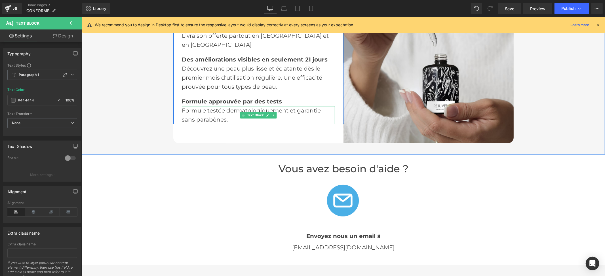
click at [227, 115] on div "sans parabènes." at bounding box center [257, 119] width 153 height 9
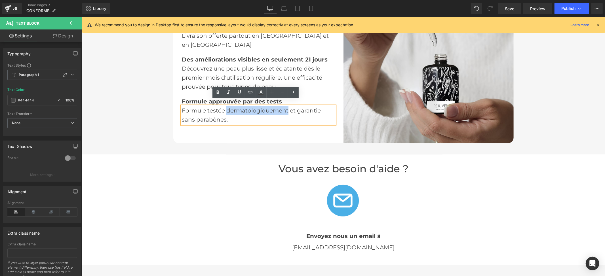
drag, startPoint x: 285, startPoint y: 105, endPoint x: 223, endPoint y: 105, distance: 62.1
click at [223, 106] on div "Formule testée dermatologiquement et garantie sans parabènes." at bounding box center [257, 115] width 153 height 18
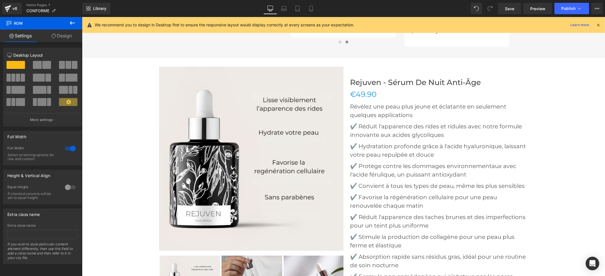
scroll to position [1517, 0]
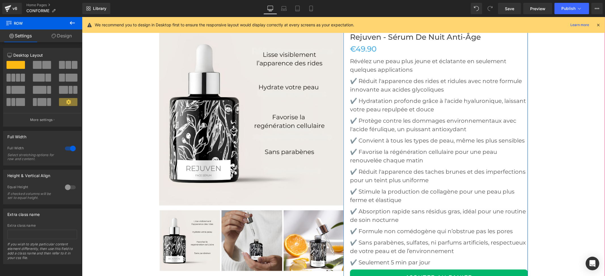
click at [387, 85] on p "✔️ Réduit l'apparence des rides et ridules avec notre formule innovante aux aci…" at bounding box center [439, 85] width 178 height 17
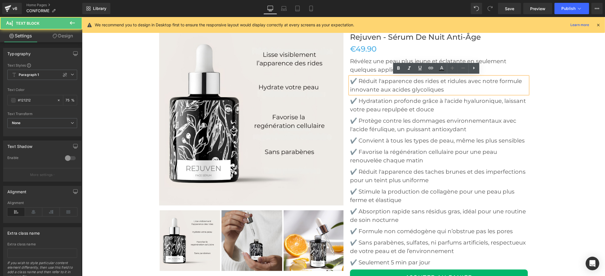
click at [392, 86] on p "✔️ Réduit l'apparence des rides et ridules avec notre formule innovante aux aci…" at bounding box center [439, 85] width 178 height 17
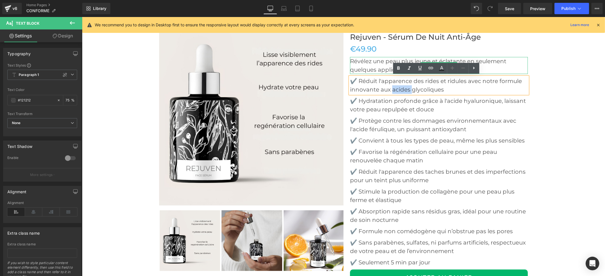
click at [367, 65] on p "Révélez une peau plus jeune et éclatante en seulement quelques applications" at bounding box center [439, 65] width 178 height 17
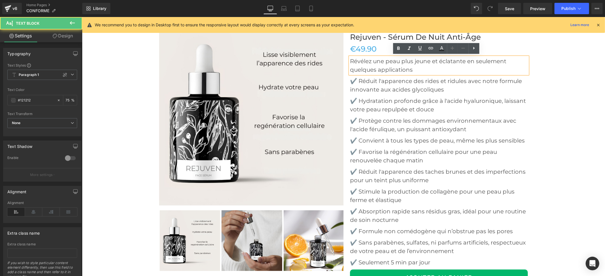
click at [378, 66] on p "Révélez une peau plus jeune et éclatante en seulement quelques applications" at bounding box center [439, 65] width 178 height 17
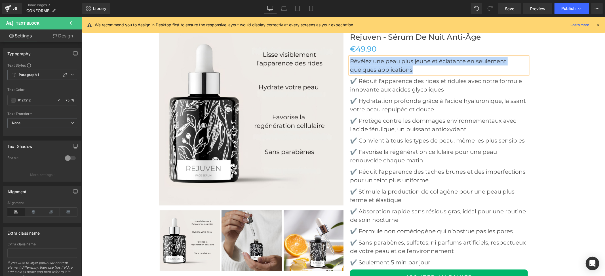
paste div
click at [577, 64] on div "Sale Off (P) Image ‹" at bounding box center [343, 199] width 523 height 375
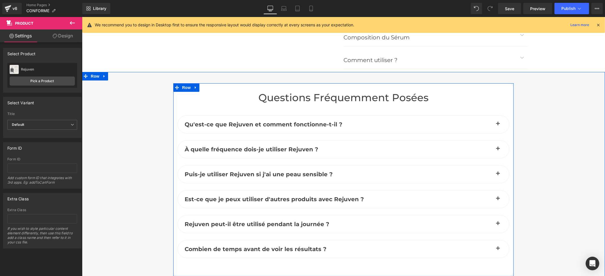
scroll to position [1819, 0]
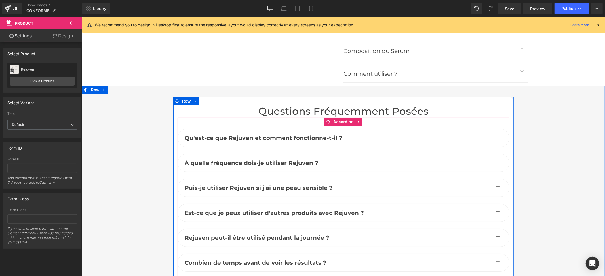
click at [498, 138] on button "button" at bounding box center [497, 138] width 11 height 18
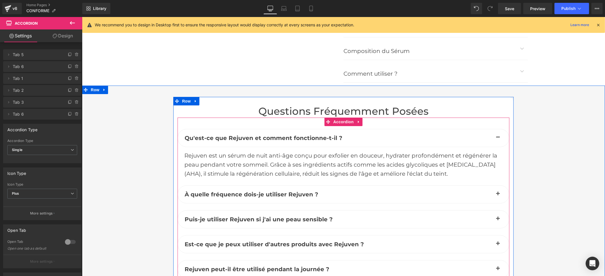
click at [275, 150] on article "Rejuven est un sérum de nuit anti-âge conçu pour exfolier en douceur, hydrater …" at bounding box center [343, 162] width 332 height 31
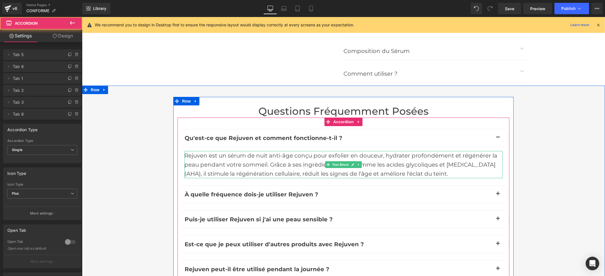
click at [263, 157] on div "Rejuven est un sérum de nuit anti-âge conçu pour exfolier en douceur, hydrater …" at bounding box center [343, 164] width 318 height 27
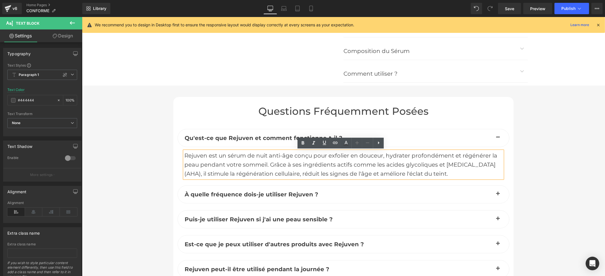
click at [262, 157] on div "Rejuven est un sérum de nuit anti-âge conçu pour exfolier en douceur, hydrater …" at bounding box center [343, 164] width 318 height 27
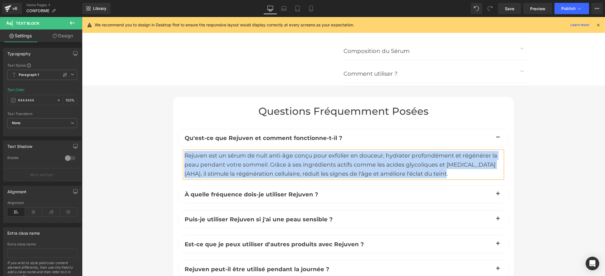
paste div
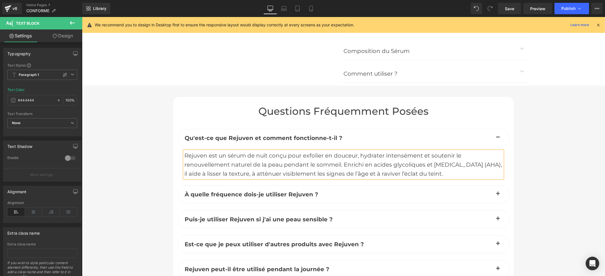
click at [496, 194] on button "button" at bounding box center [497, 194] width 11 height 18
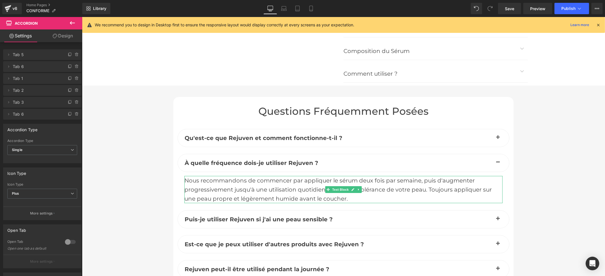
click at [303, 193] on div "Nous recommandons de commencer par appliquer le sérum deux fois par semaine, pu…" at bounding box center [343, 189] width 318 height 27
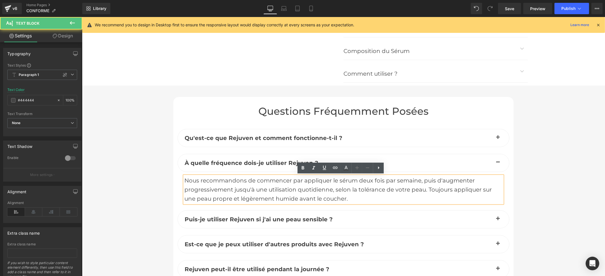
click at [292, 189] on div "Nous recommandons de commencer par appliquer le sérum deux fois par semaine, pu…" at bounding box center [343, 189] width 318 height 27
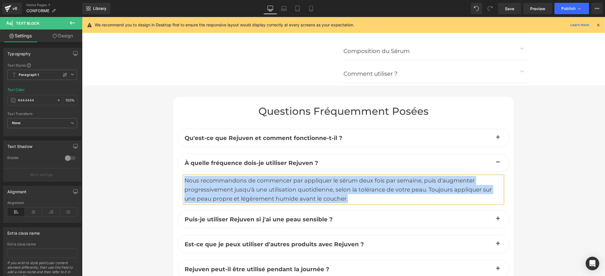
paste div
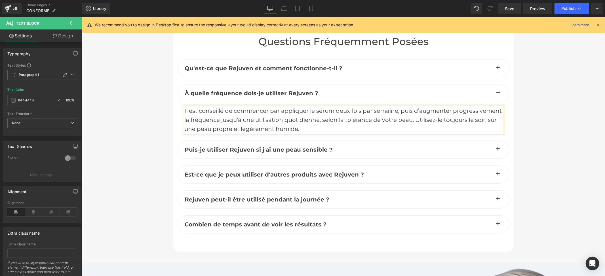
scroll to position [1895, 0]
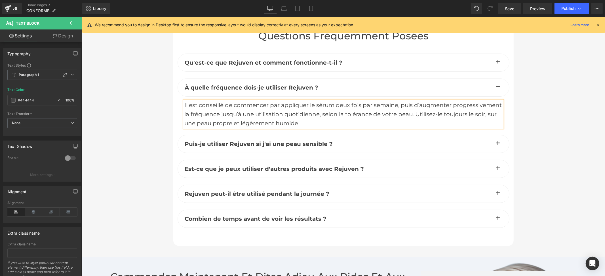
click at [82, 17] on div at bounding box center [82, 17] width 0 height 0
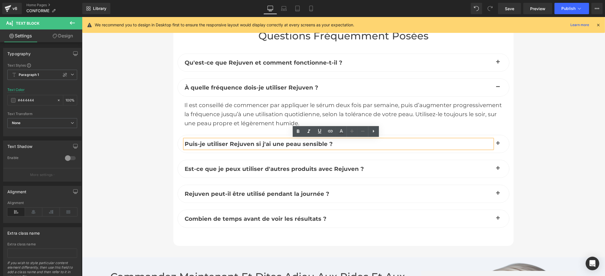
click at [497, 142] on button "button" at bounding box center [497, 144] width 11 height 18
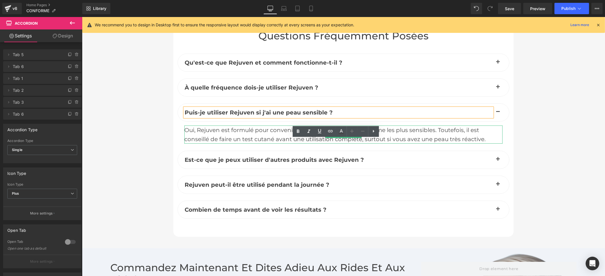
click at [286, 134] on div "Oui, Rejuven est formulé pour convenir à tous les types de peau, même les plus …" at bounding box center [343, 134] width 318 height 18
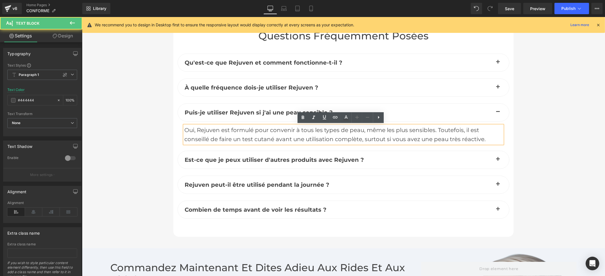
click at [258, 134] on div "Oui, Rejuven est formulé pour convenir à tous les types de peau, même les plus …" at bounding box center [343, 134] width 318 height 18
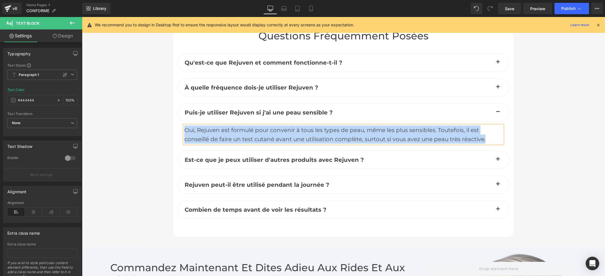
paste div
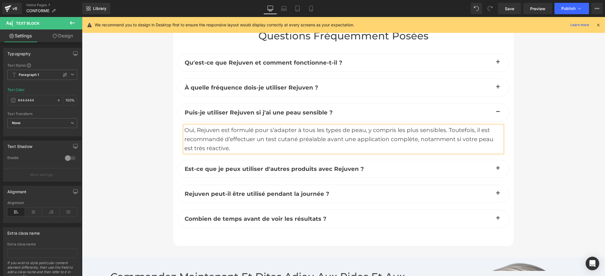
click at [497, 169] on button "button" at bounding box center [497, 169] width 11 height 18
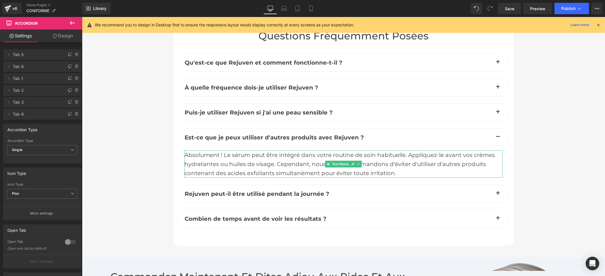
click at [271, 168] on div "Absolument ! Le sérum peut être intégré dans votre routine de soin habituelle. …" at bounding box center [343, 163] width 318 height 27
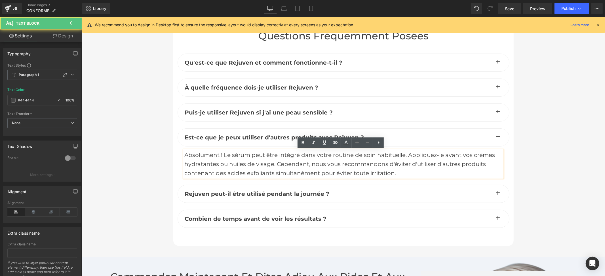
click at [259, 160] on div "Absolument ! Le sérum peut être intégré dans votre routine de soin habituelle. …" at bounding box center [343, 163] width 318 height 27
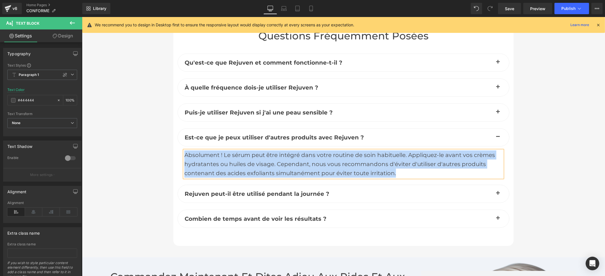
paste div
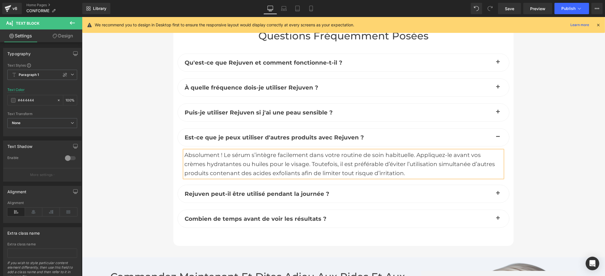
click at [498, 195] on span "button" at bounding box center [498, 195] width 0 height 0
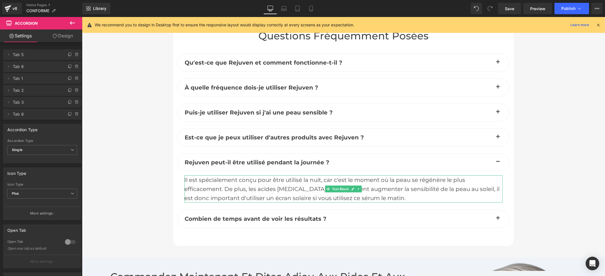
click at [225, 191] on div "Il est spécialement conçu pour être utilisé la nuit, car c'est le moment où la …" at bounding box center [343, 188] width 318 height 27
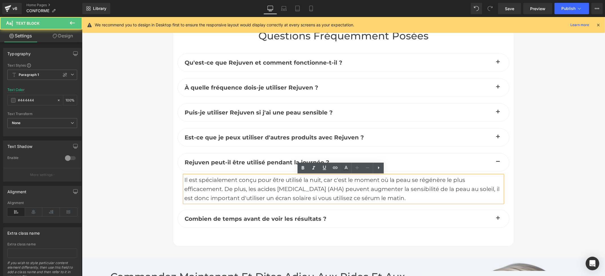
click at [228, 190] on div "Il est spécialement conçu pour être utilisé la nuit, car c'est le moment où la …" at bounding box center [343, 188] width 318 height 27
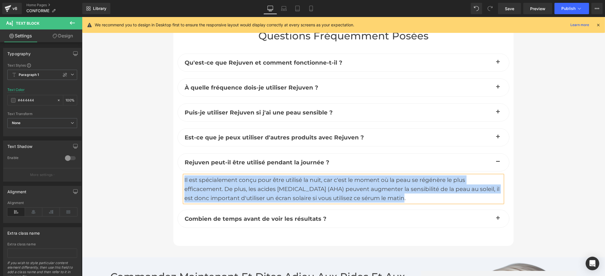
paste div
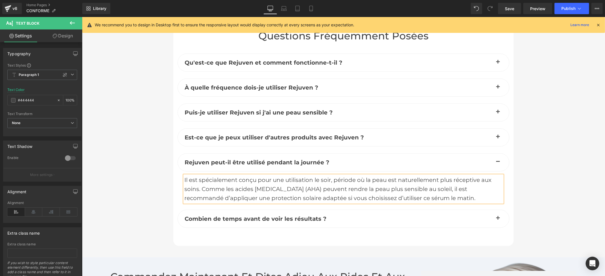
click at [498, 220] on span "button" at bounding box center [498, 220] width 0 height 0
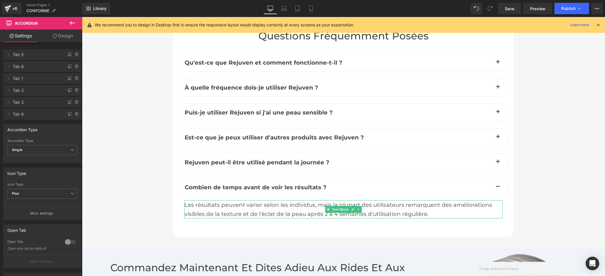
click at [257, 208] on div "Les résultats peuvent varier selon les individus, mais la plupart des utilisate…" at bounding box center [343, 209] width 318 height 18
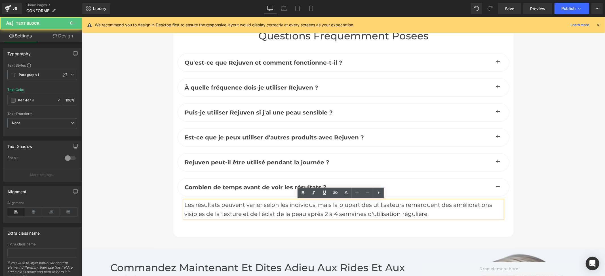
click at [261, 203] on div "Les résultats peuvent varier selon les individus, mais la plupart des utilisate…" at bounding box center [343, 209] width 318 height 18
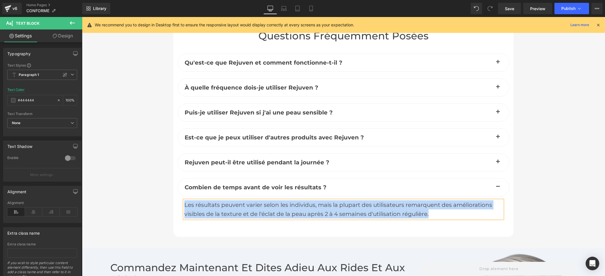
paste div
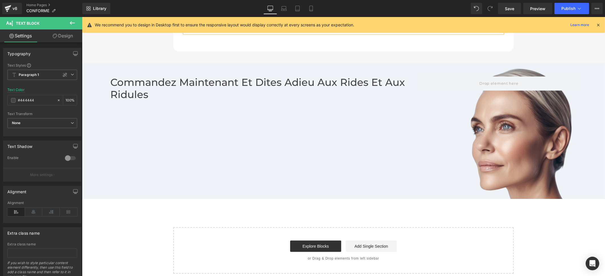
scroll to position [2084, 0]
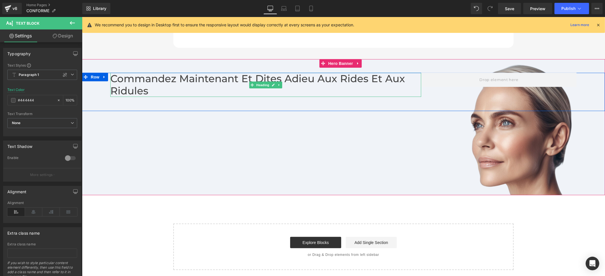
drag, startPoint x: 196, startPoint y: 85, endPoint x: 208, endPoint y: 81, distance: 13.3
click at [196, 85] on h2 "Commandez maintenant et Dites Adieu aux rides et aux ridules" at bounding box center [265, 85] width 311 height 24
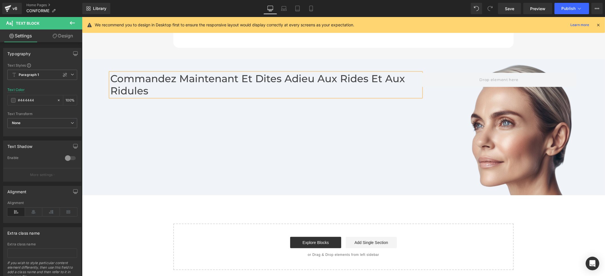
click at [208, 81] on h2 "Commandez maintenant et Dites Adieu aux rides et aux ridules" at bounding box center [265, 85] width 311 height 24
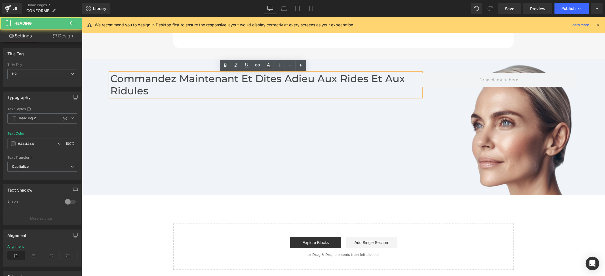
click at [212, 80] on h2 "Commandez maintenant et Dites Adieu aux rides et aux ridules" at bounding box center [265, 85] width 311 height 24
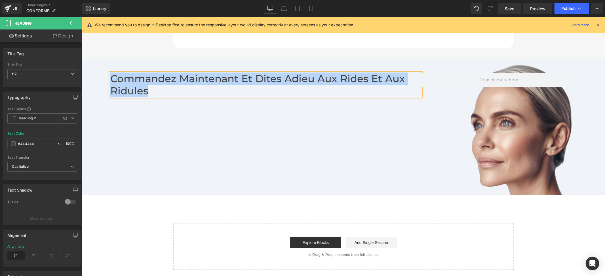
paste div
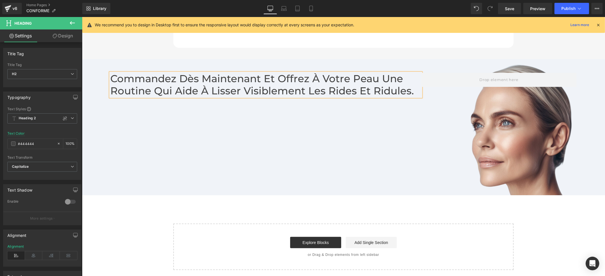
drag, startPoint x: 218, startPoint y: 162, endPoint x: 218, endPoint y: 166, distance: 3.7
click at [218, 162] on div "Commandez dès maintenant et offrez à votre peau une routine qui aide à lisser v…" at bounding box center [343, 127] width 523 height 136
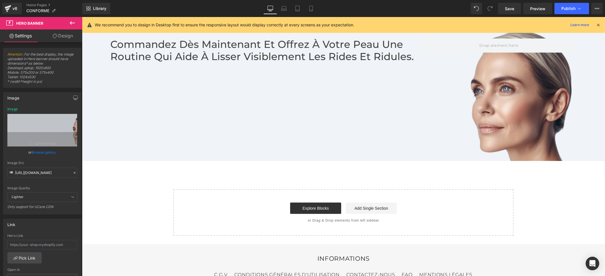
scroll to position [2205, 0]
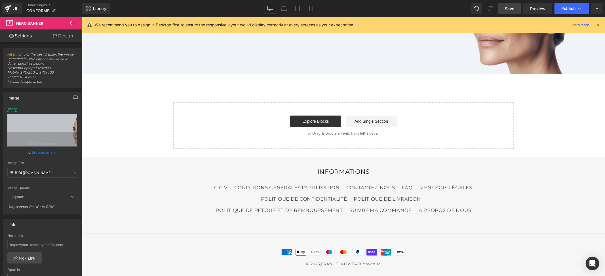
click at [505, 9] on span "Save" at bounding box center [509, 9] width 9 height 6
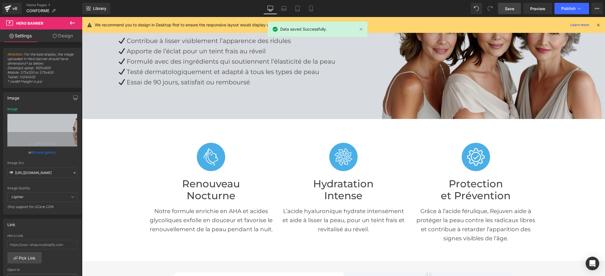
scroll to position [0, 0]
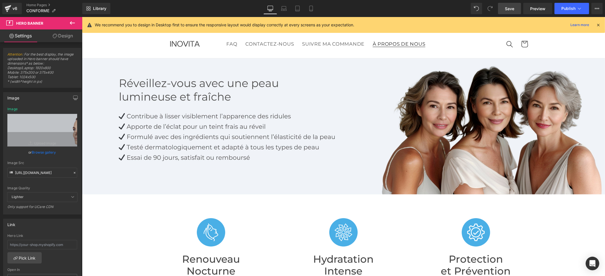
click at [390, 43] on span "À PROPOS DE NOUS" at bounding box center [398, 44] width 53 height 6
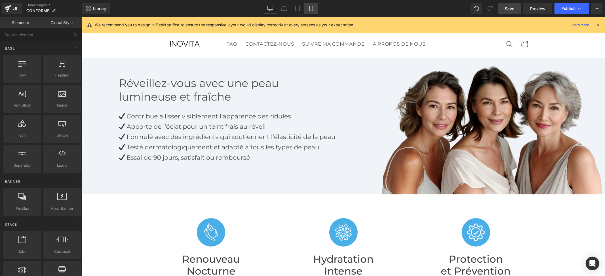
click at [315, 5] on link "Mobile" at bounding box center [311, 8] width 14 height 11
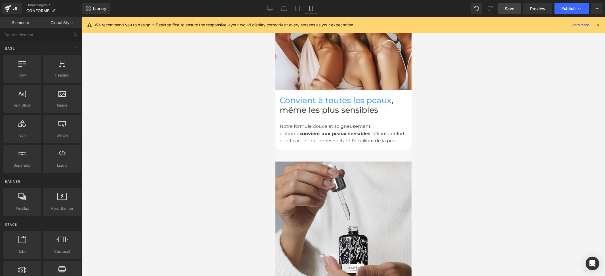
scroll to position [1324, 0]
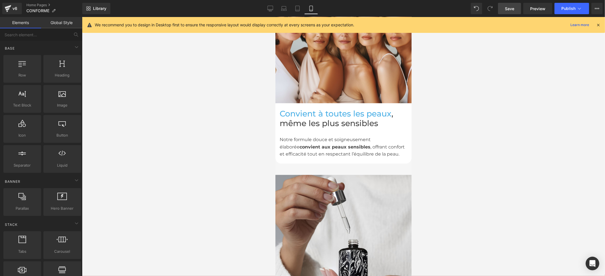
click at [514, 10] on span "Save" at bounding box center [509, 9] width 9 height 6
click at [569, 6] on span "Publish" at bounding box center [568, 8] width 14 height 5
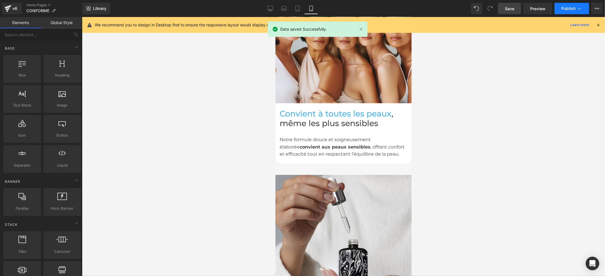
click at [567, 8] on span "Publish" at bounding box center [568, 8] width 14 height 5
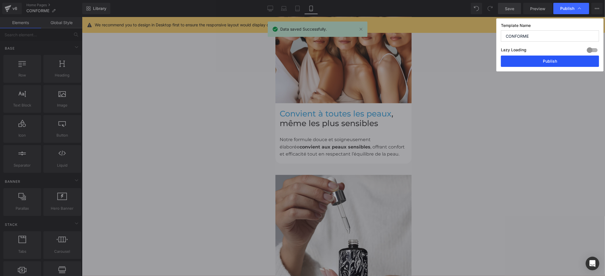
click at [538, 62] on button "Publish" at bounding box center [550, 61] width 98 height 11
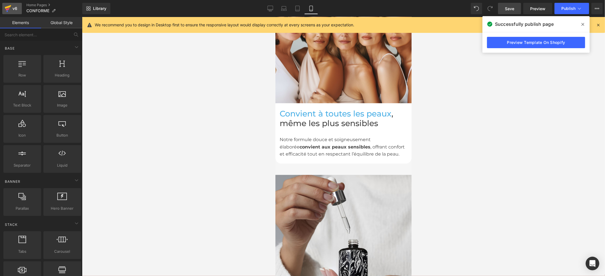
click at [11, 7] on div "v6" at bounding box center [14, 8] width 7 height 7
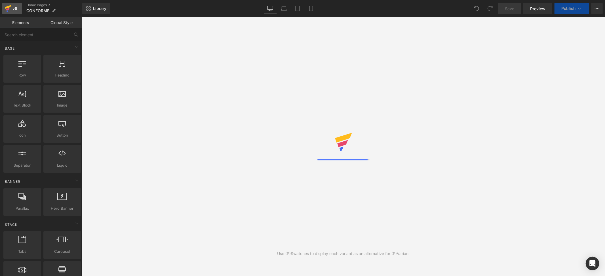
click at [10, 8] on icon at bounding box center [8, 8] width 7 height 14
